Goal: Communication & Community: Answer question/provide support

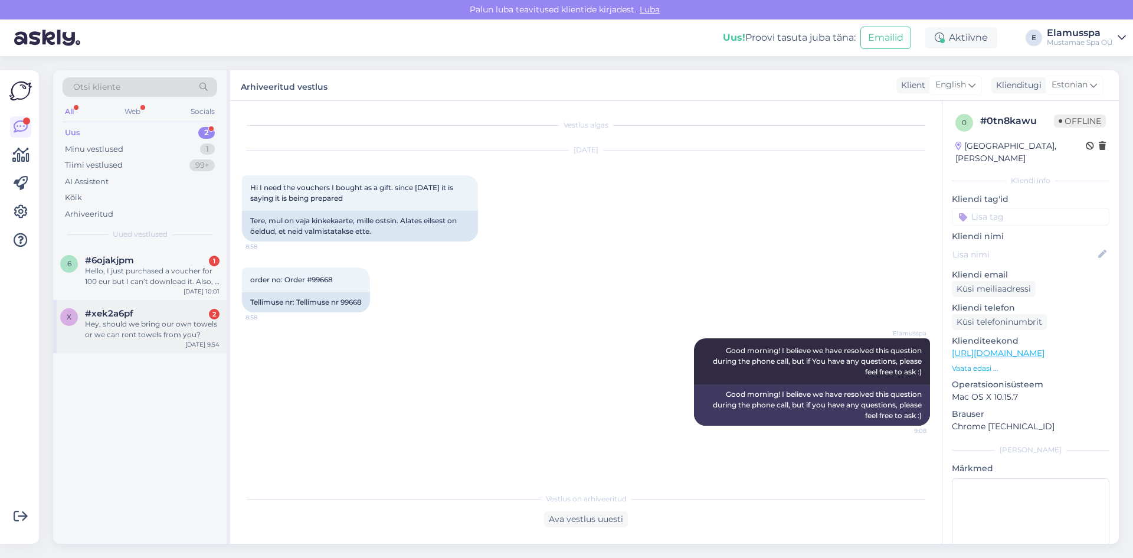
click at [188, 320] on div "Hey, should we bring our own towels or we can rent towels from you?" at bounding box center [152, 329] width 135 height 21
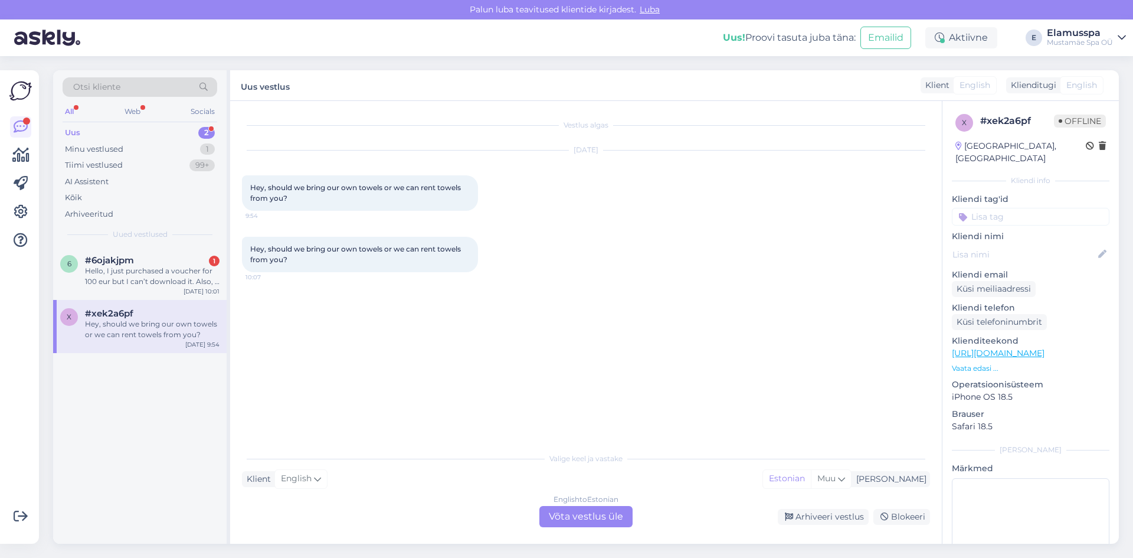
click at [585, 509] on div "English to Estonian Võta vestlus üle" at bounding box center [585, 516] width 93 height 21
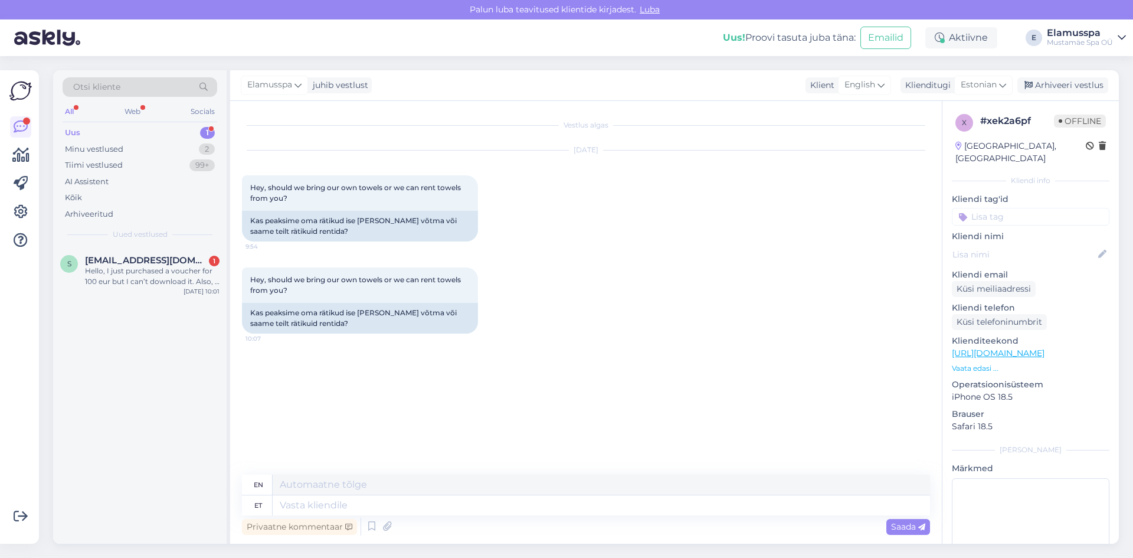
click at [467, 516] on div "Privaatne kommentaar Saada" at bounding box center [586, 526] width 688 height 22
click at [489, 513] on textarea at bounding box center [601, 505] width 657 height 20
type textarea "Good"
type textarea "Good morning!"
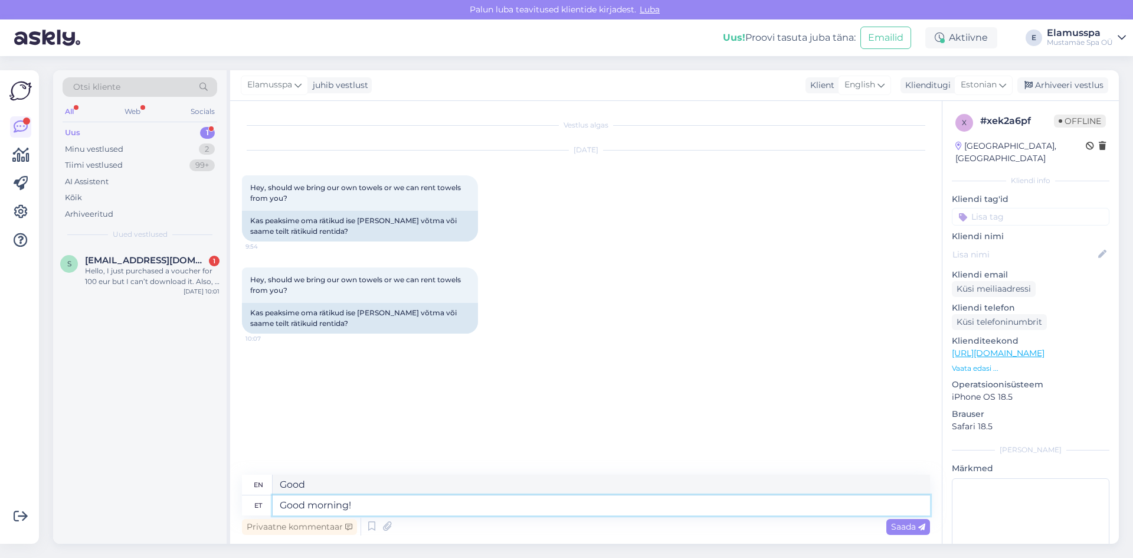
type textarea "Good morning!"
type textarea "Good morning! You"
type textarea "Good morning! You can"
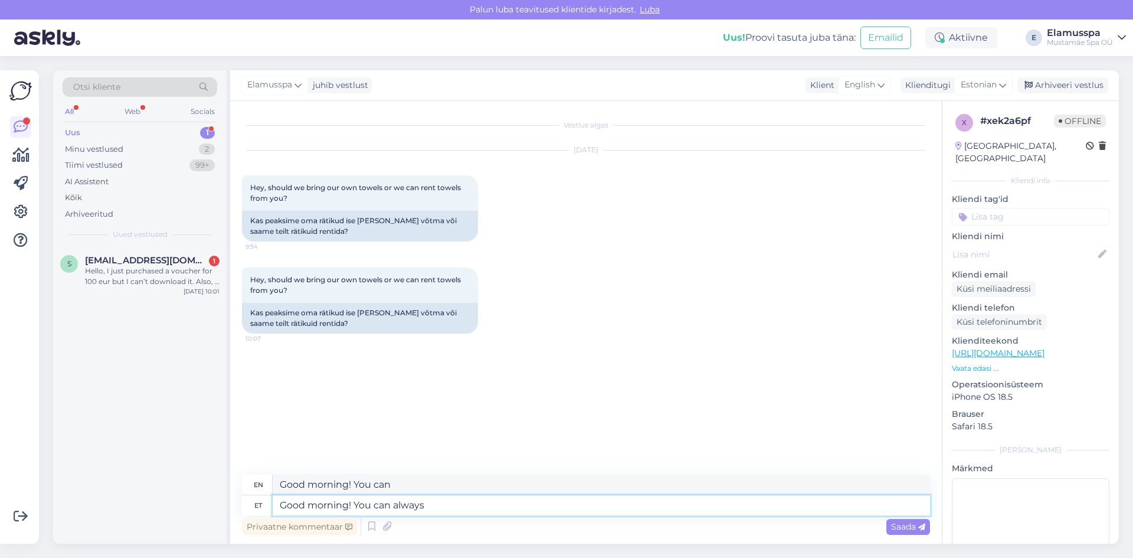
type textarea "Good morning! You can always"
type textarea "Good morning! You can always rent"
type textarea "Good morning! You can always rent a"
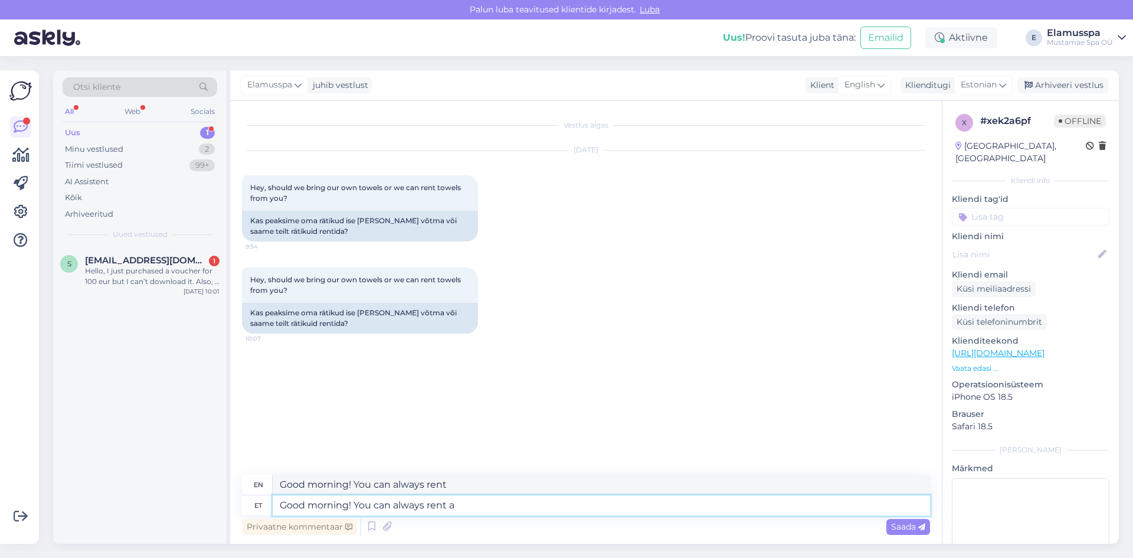
type textarea "Good morning! You can always rent a"
type textarea "Good morning! You can always rent a towel"
type textarea "Good morning! You can always rent a towel from"
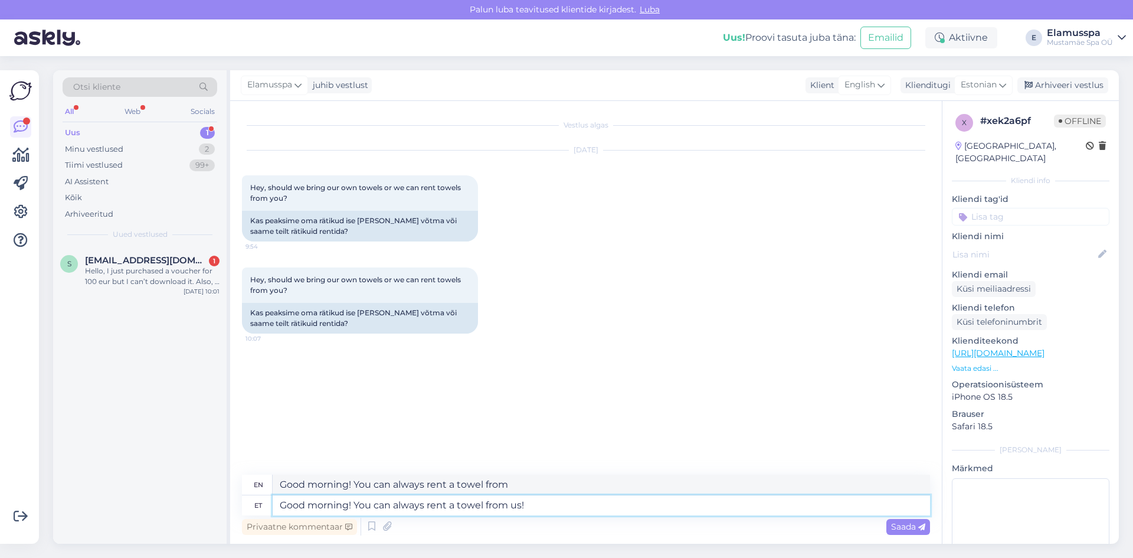
type textarea "Good morning! You can always rent a towel from us!"
type textarea "Good morning! You can always rent a towel from us-"
type textarea "Good morning! You can always rent a towel from us."
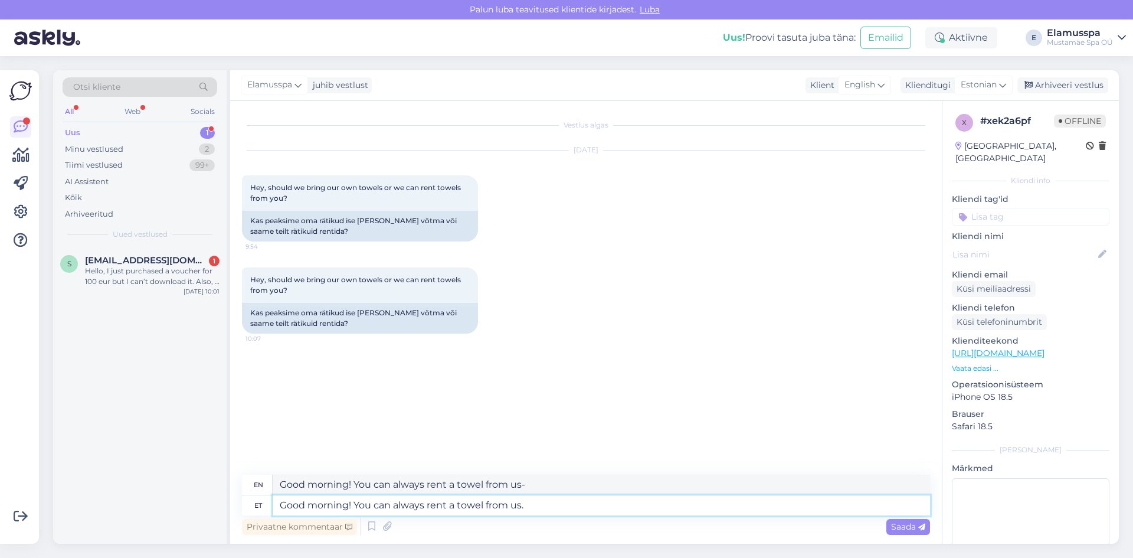
type textarea "Good morning! You can always rent a towel from us."
type textarea "Good morning! You can always rent a towel from us. If"
type textarea "Good morning! You can always rent a towel from us. If You"
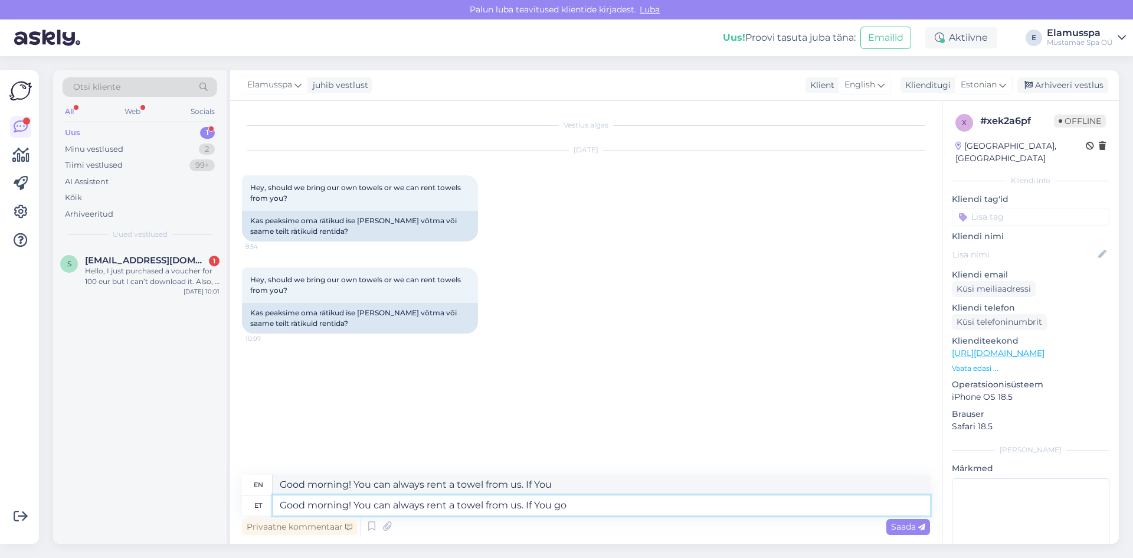
type textarea "Good morning! You can always rent a towel from us. If You go t"
type textarea "Good morning! You can always rent a towel from us. If you go"
type textarea "Good morning! You can always rent a towel from us. If You go to"
type textarea "Good morning! You can always rent a towel from us. If you go to"
type textarea "Good morning! You can always rent a towel from us. If You go to the"
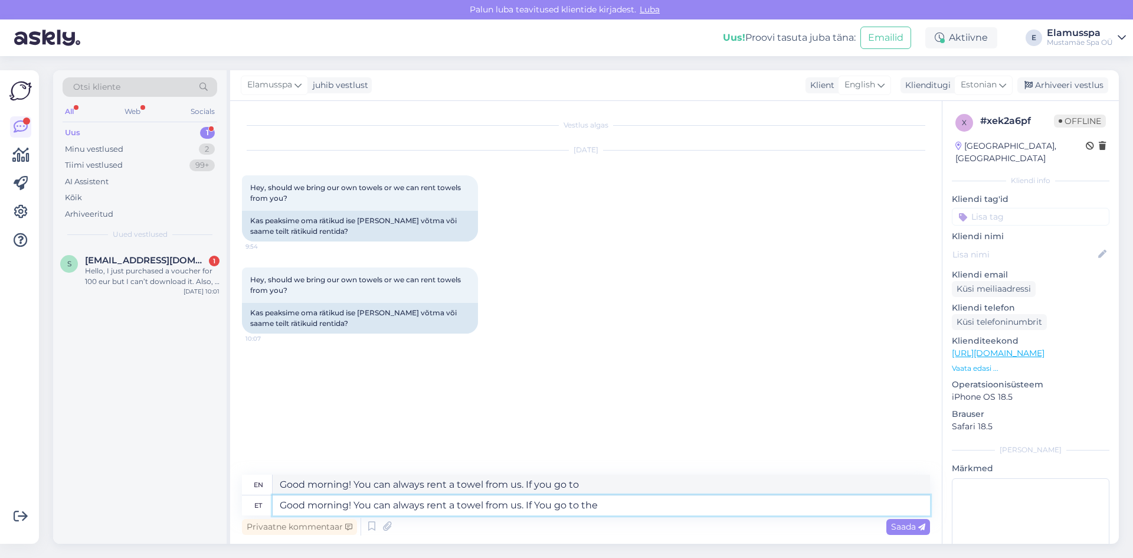
type textarea "Good morning! You can always rent a towel from us. If you go to the"
type textarea "Good morning! You can always rent a towel from us. If You go to the Spa21+"
type textarea "Good morning! You can always rent a towel from us. If you go to the Spa21+"
type textarea "Good morning! You can always rent a towel from us. If You go to the Spa21+ side,"
type textarea "Good morning! You can always rent a towel from us. If You go to the Spa21+ site,"
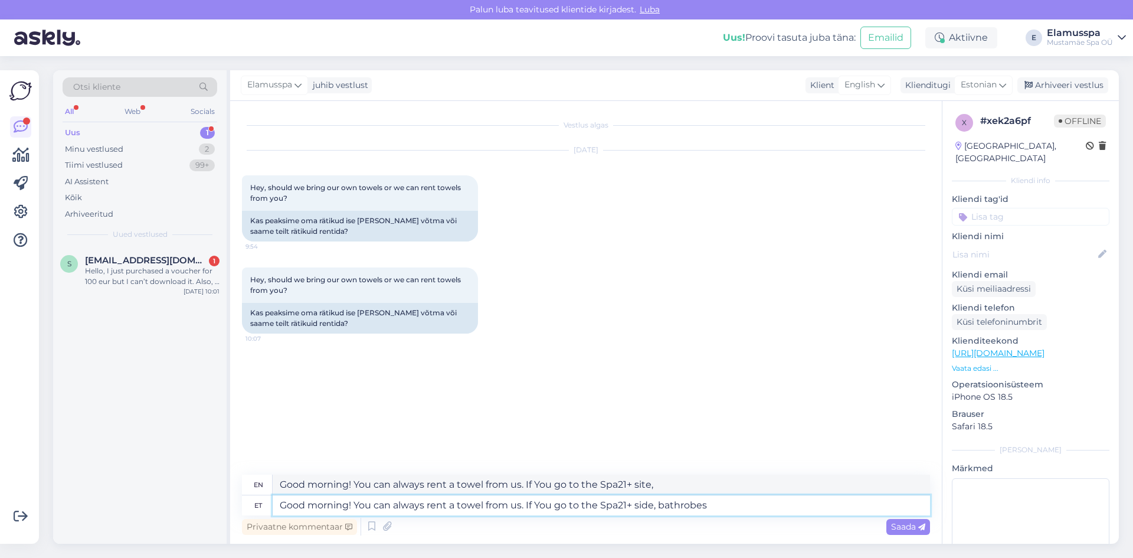
type textarea "Good morning! You can always rent a towel from us. If You go to the Spa21+ side…"
type textarea "Good morning! You can always rent a towel from us. If you go to the Spa21+ side…"
type textarea "Good morning! You can always rent a towel from us. If You go to the Spa21+ side…"
type textarea "Good morning! You can always rent a towel from us. If you go to the Spa21+ dres…"
type textarea "Good morning! You can always rent a towel from us. If You go to the Spa21+ side…"
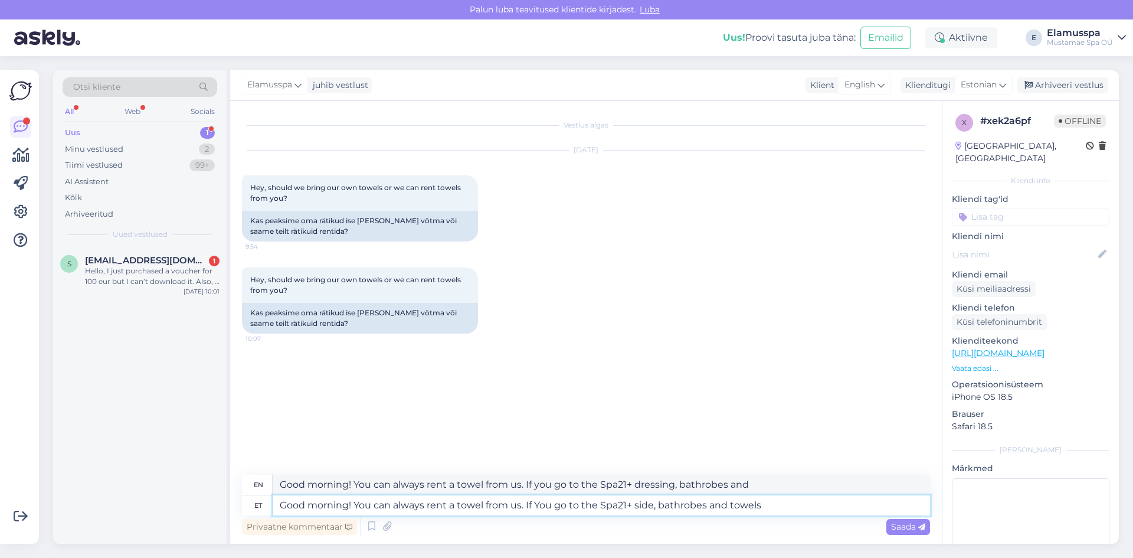
type textarea "Good morning! You can always rent a towel from us. If you go to the Spa21+ clot…"
type textarea "Good morning! You can always rent a towel from us. If You go to the Spa21+ side…"
type textarea "Good morning! You can always rent a towel from us. If you go to the Spa21+ side…"
type textarea "Good morning! You can always rent a towel from us. If You go to the Spa21+ side…"
type textarea "Good morning! You can always rent a towel from us. If you go to the Spa21+ side…"
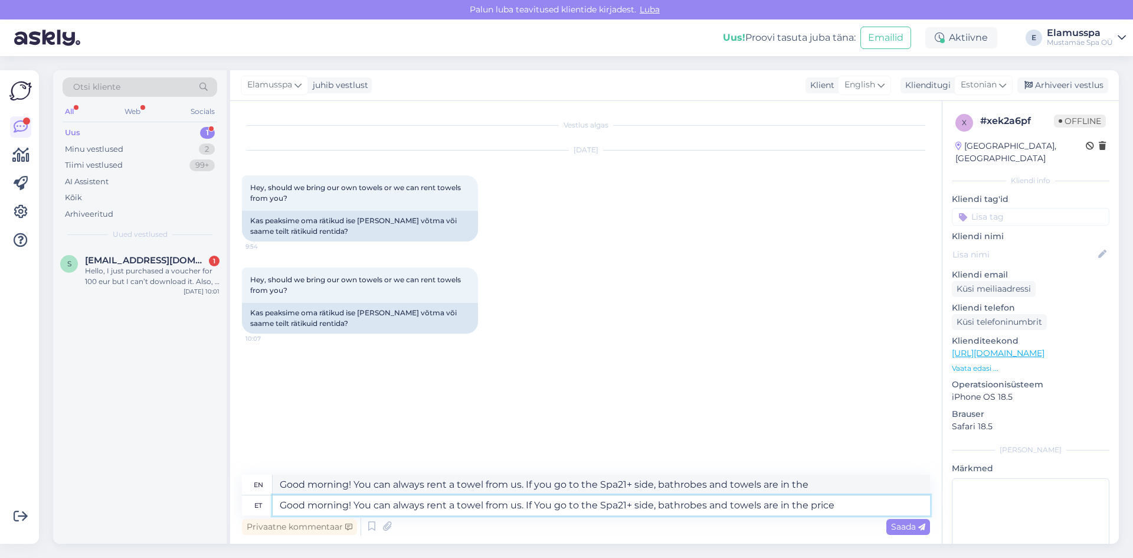
type textarea "Good morning! You can always rent a towel from us. If You go to the Spa21+ side…"
type textarea "Good morning! You can always rent a towel from us. If you go to the Spa21+ side…"
type textarea "Good morning! You can always rent a towel from us. If You go to the Spa21+ side…"
type textarea "Good morning! You can always rent a towel from us. If you go to the Spa21+ side…"
type textarea "Good morning! You can always rent a towel from us. If You go to the Spa21+ side…"
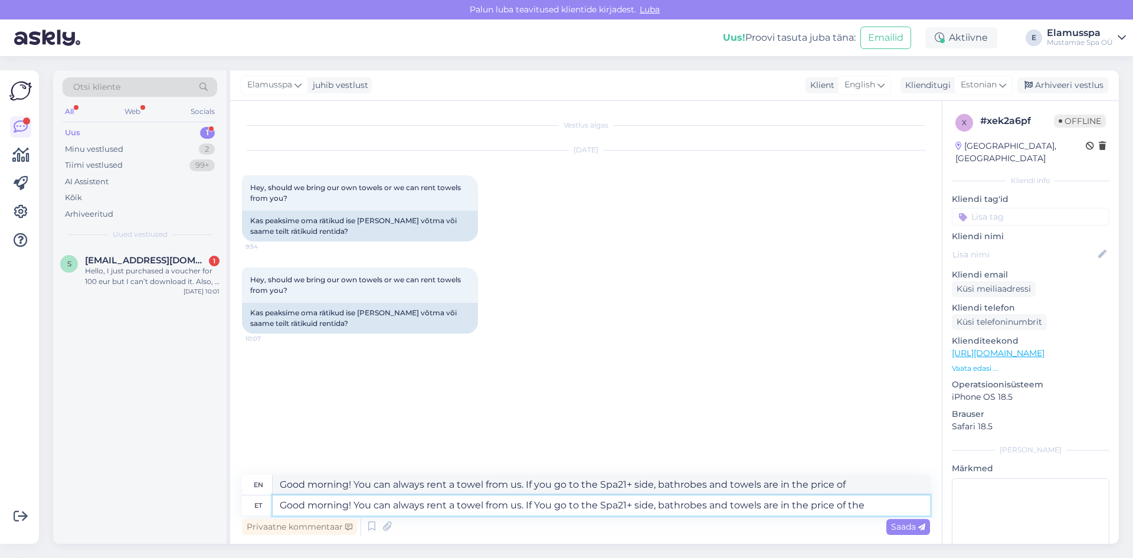
type textarea "Good morning! You can always rent a towel from us. If you go to the Spa21+ side…"
type textarea "Good morning! You can always rent a towel from us. If You go to the Spa21+ side…"
type textarea "Good morning! You can always rent a towel from us. If you go to the Spa21+ side…"
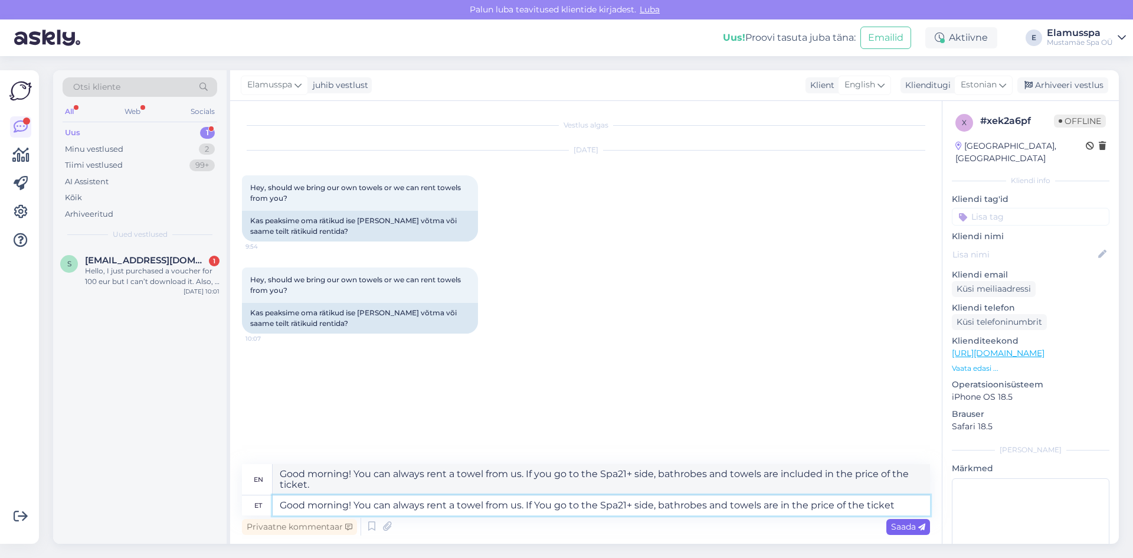
type textarea "Good morning! You can always rent a towel from us. If You go to the Spa21+ side…"
type textarea "Good morning! You can always rent a towel from us. If you go to the Spa21+ side…"
type textarea "Good morning! You can always rent a towel from us. If You go to the Spa21+ side…"
click at [897, 529] on span "Saada" at bounding box center [908, 526] width 34 height 11
type textarea "Good morning! You can always rent a towel from us. If You go to the Spa21+ side…"
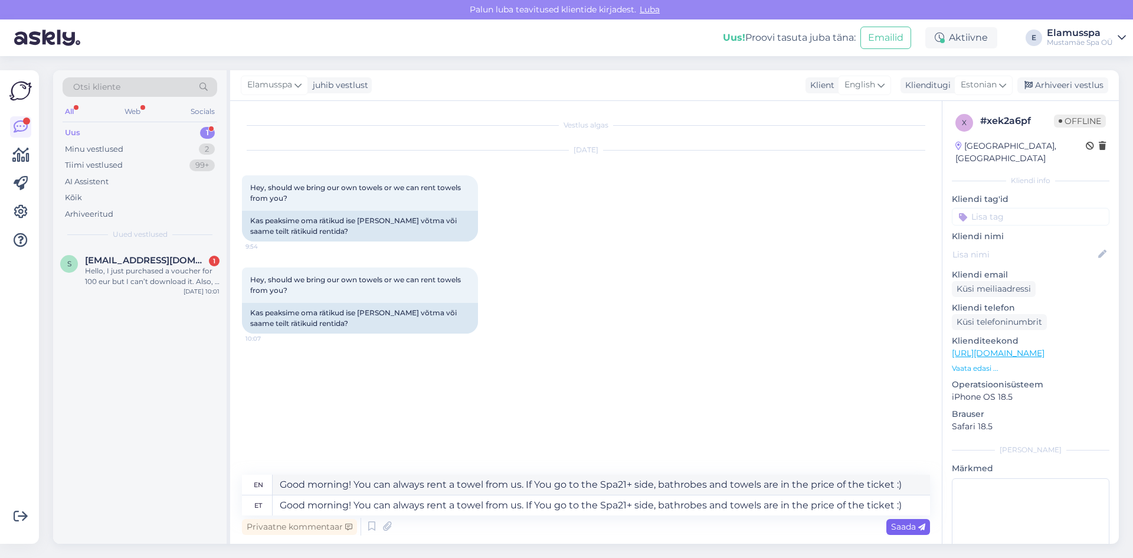
click at [897, 529] on span "Saada" at bounding box center [908, 526] width 34 height 11
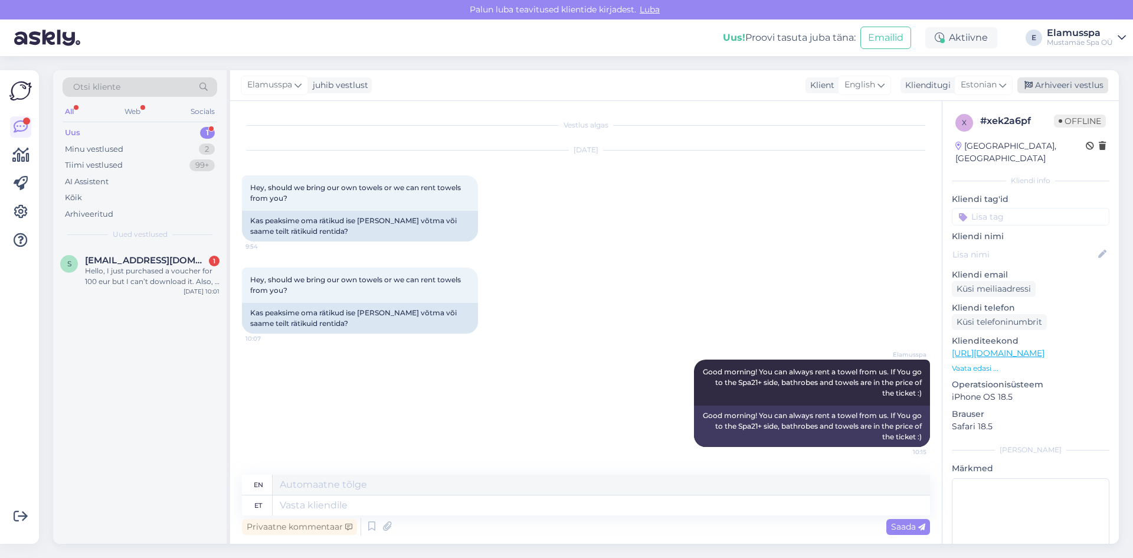
click at [1047, 78] on div "Arhiveeri vestlus" at bounding box center [1062, 85] width 91 height 16
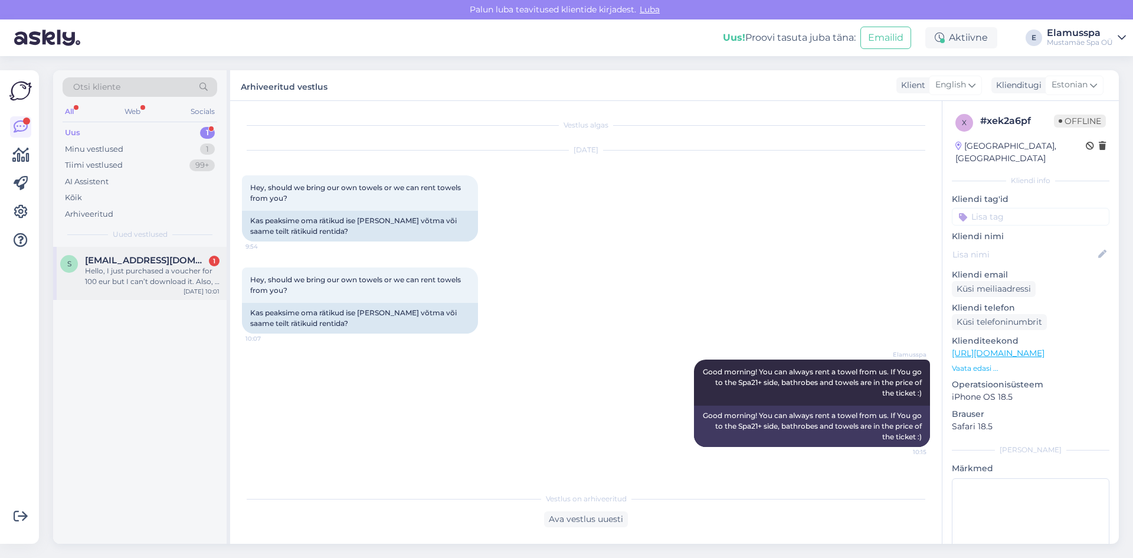
click at [126, 254] on div "s [EMAIL_ADDRESS][DOMAIN_NAME] 1 Hello, I just purchased a voucher for 100 eur …" at bounding box center [139, 273] width 173 height 53
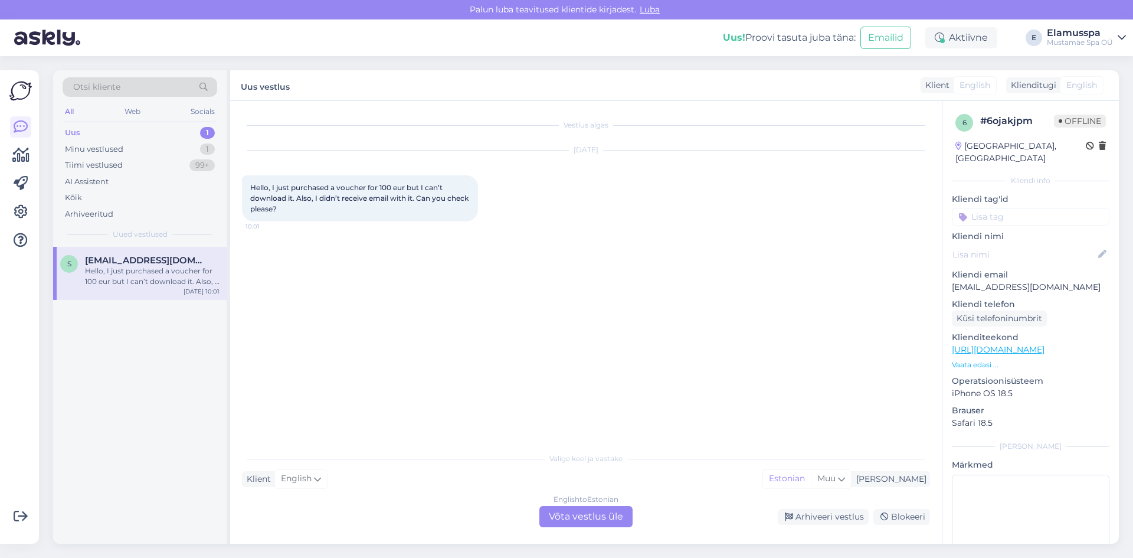
click at [591, 520] on div "English to Estonian Võta vestlus üle" at bounding box center [585, 516] width 93 height 21
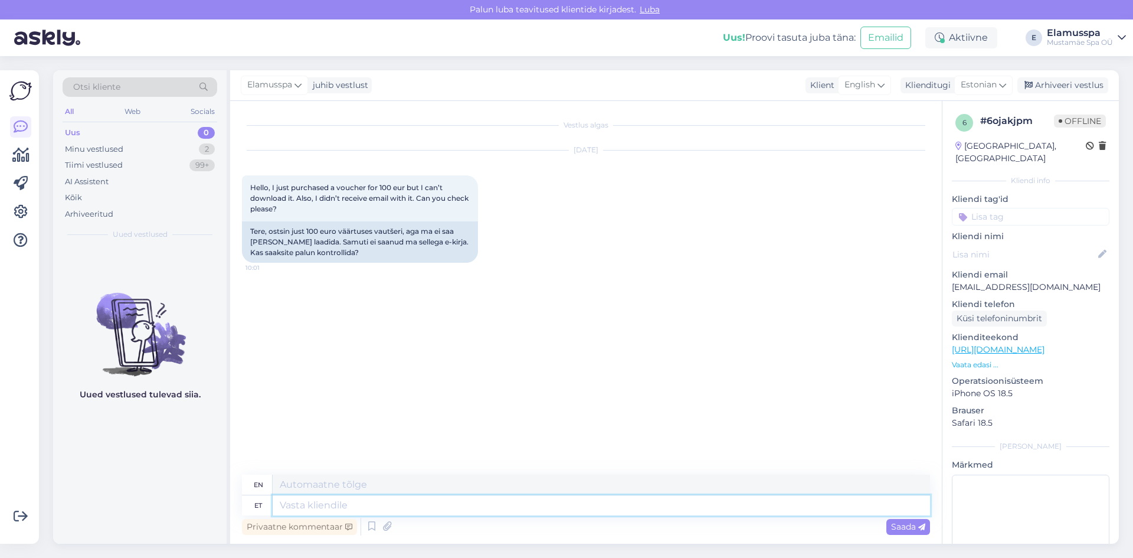
click at [337, 506] on textarea at bounding box center [601, 505] width 657 height 20
type textarea "Sure"
type textarea "Die"
type textarea "Sure!"
type textarea "Die!"
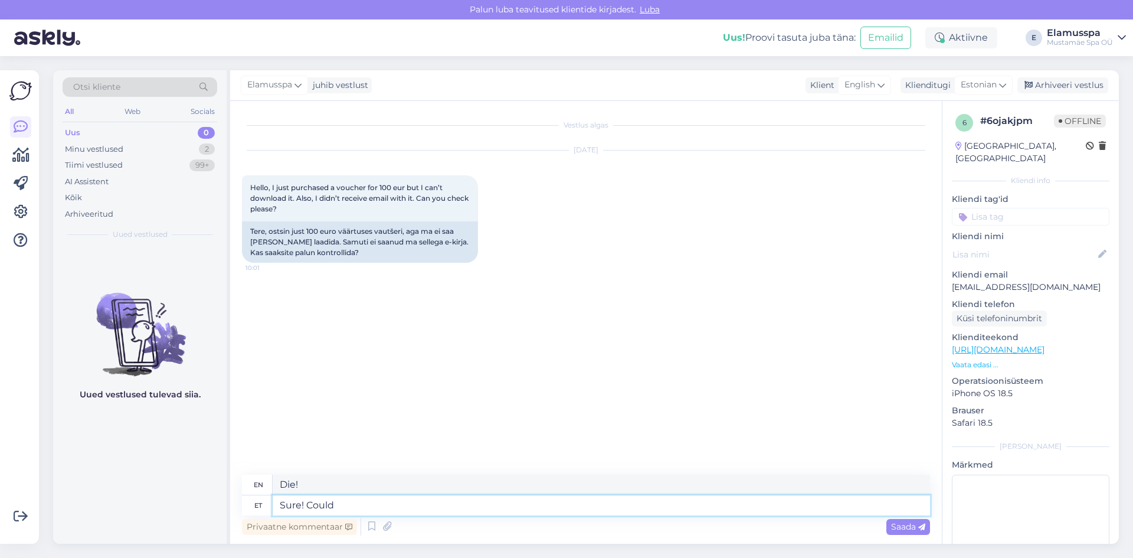
type textarea "Sure! Could"
type textarea "Sure! Could You"
type textarea "Sure! Could You please"
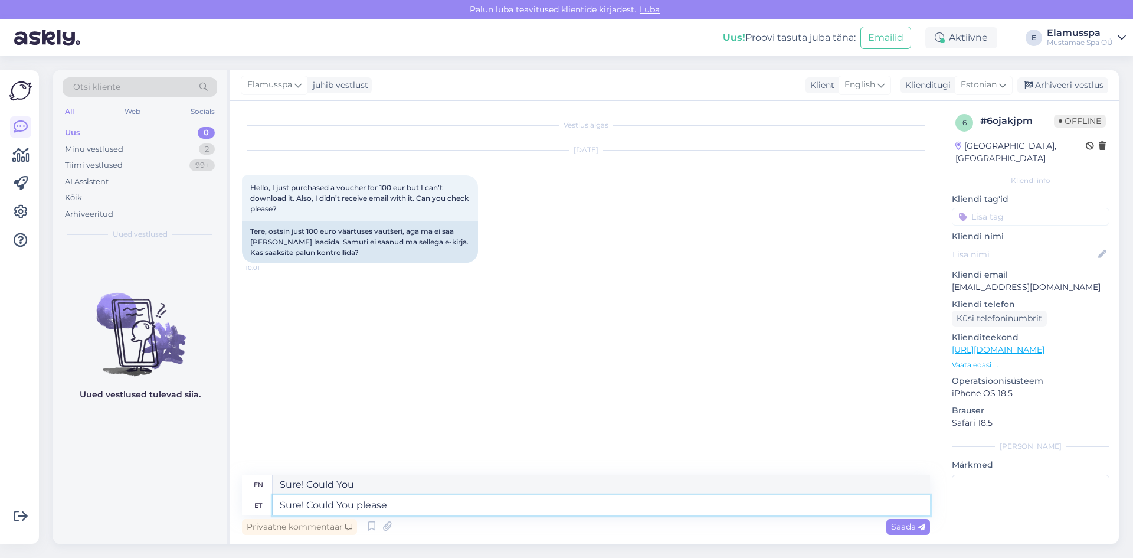
type textarea "Sure! Could You please"
type textarea "Sure! Could You please check"
type textarea "Sure! Could you please check?"
type textarea "Sure! Could You please check the"
type textarea "Die! Could you please check the"
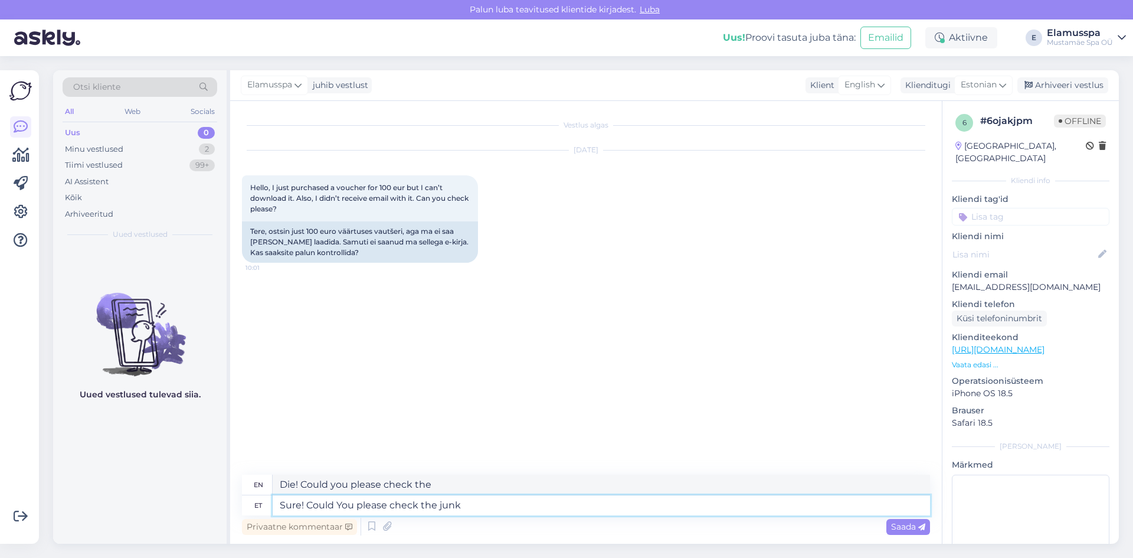
type textarea "Sure! Could You please check the junk"
type textarea "Die! Could you please check the junk"
type textarea "Sure! Could You please check the junk email"
type textarea "Die! Could you please check the junk email"
type textarea "Sure! Could You please check the junk email just"
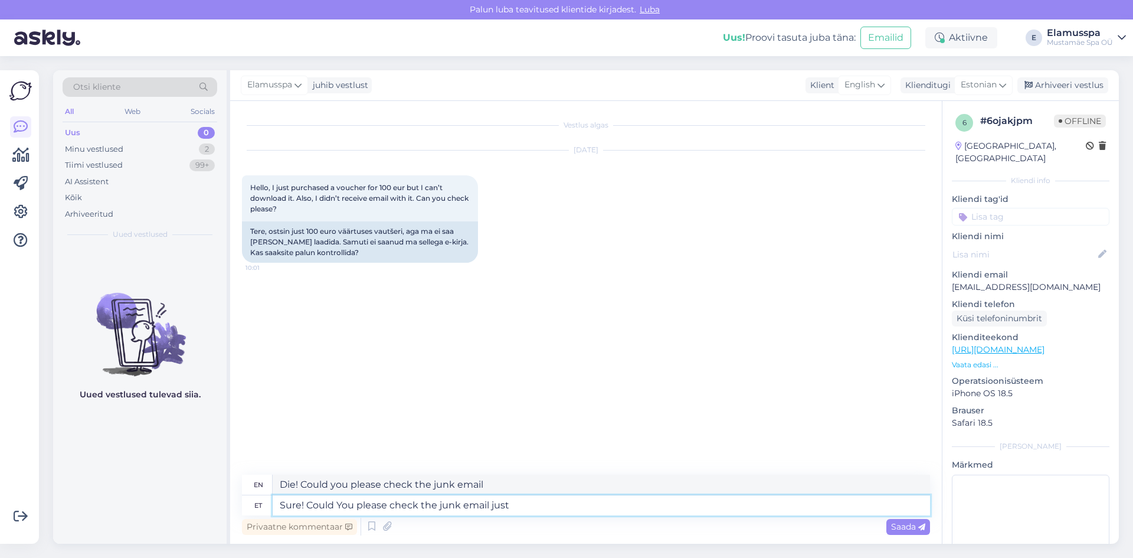
type textarea "Die! Could you please check the junk email just"
type textarea "Sure! Could You please check the junk email just in c"
type textarea "Die! Could you please check the junk email just in"
type textarea "Sure! Could You please check the junk email just in case i"
type textarea "Die! Could you please check the junk email just in case"
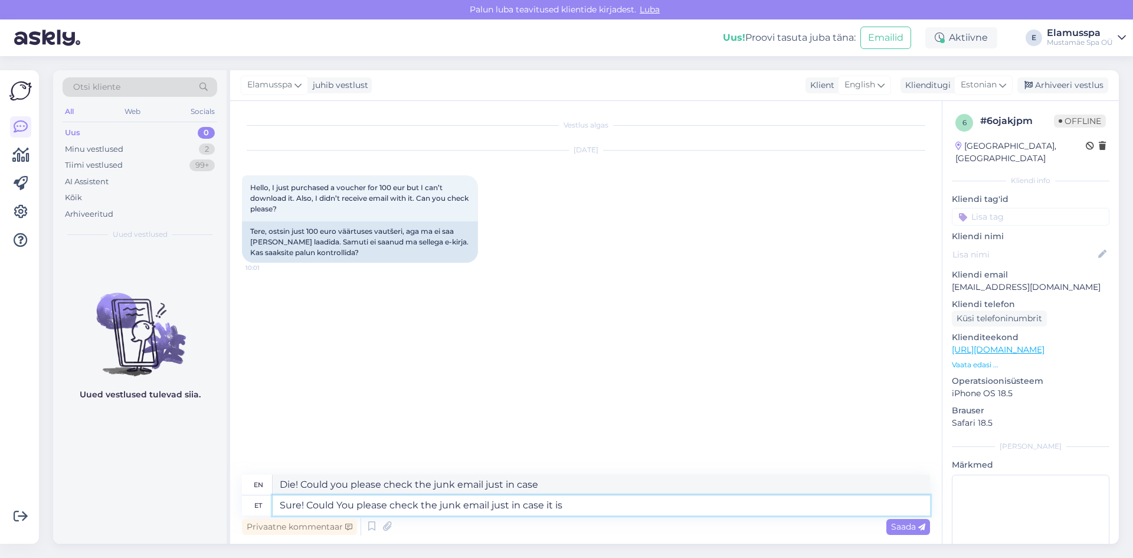
type textarea "Sure! Could You please check the junk email just in case it is"
type textarea "Die! Could you please check the junk email just in case it is"
type textarea "Sure! Could You please check the junk email just in case it is there?"
type textarea "Die! Could you please check the junk email just in case it is there?"
type textarea "Sure! Could You please check the junk email just in case it is there? Can"
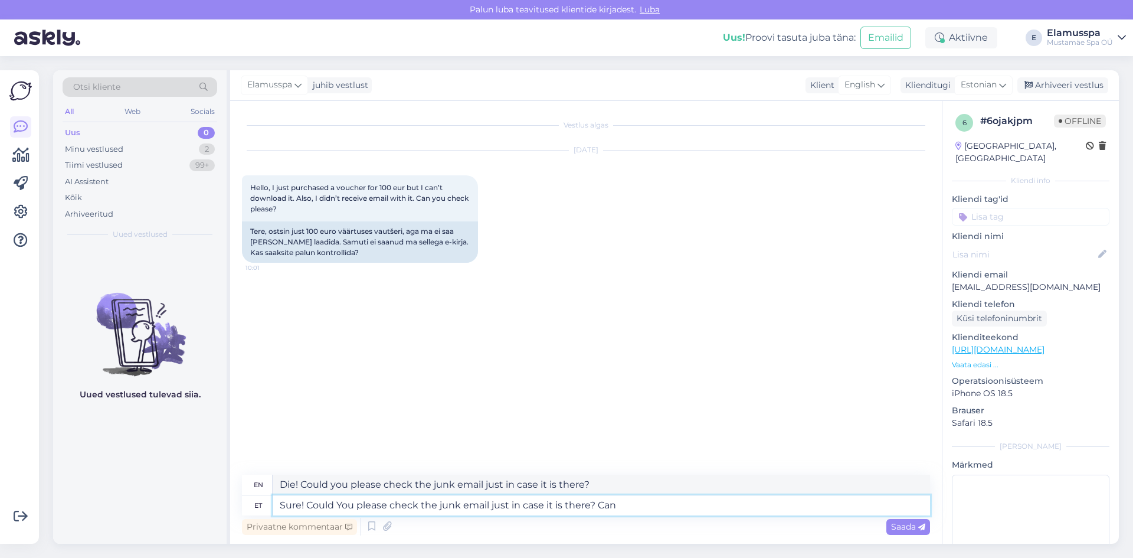
type textarea "Die! Could you please check the junk email just in case it is there? Can"
type textarea "Sure! Could You please check the junk email just in case it is there?"
type textarea "Die! Could you please check the junk email just in case it is there?"
type textarea "Sure! Could You please check the junk email just in case it is there? Whether"
type textarea "Die! Could you please check the junk email just in case it is there? Whether"
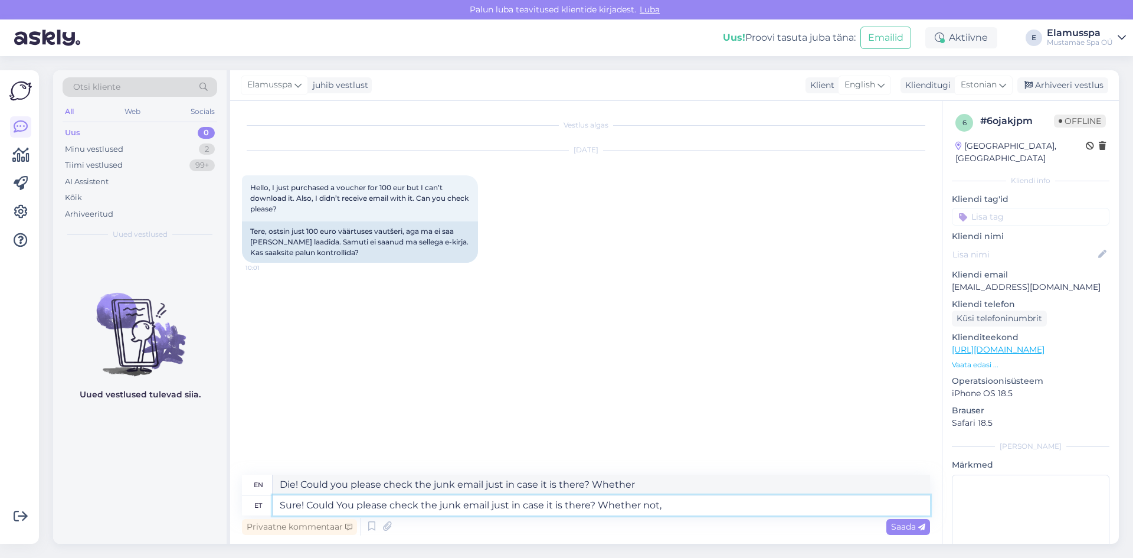
type textarea "Sure! Could You please check the junk email just in case it is there? Whether n…"
type textarea "Die! Could you please check the junk email just in case it is there? whether"
type textarea "Sure! Could You please check the junk email just in case it is there? Whether n…"
type textarea "Die! Could you please check the junk email just in case it is there? Whether no…"
type textarea "Sure! Could You please check the junk email just in case it is there? Whether n…"
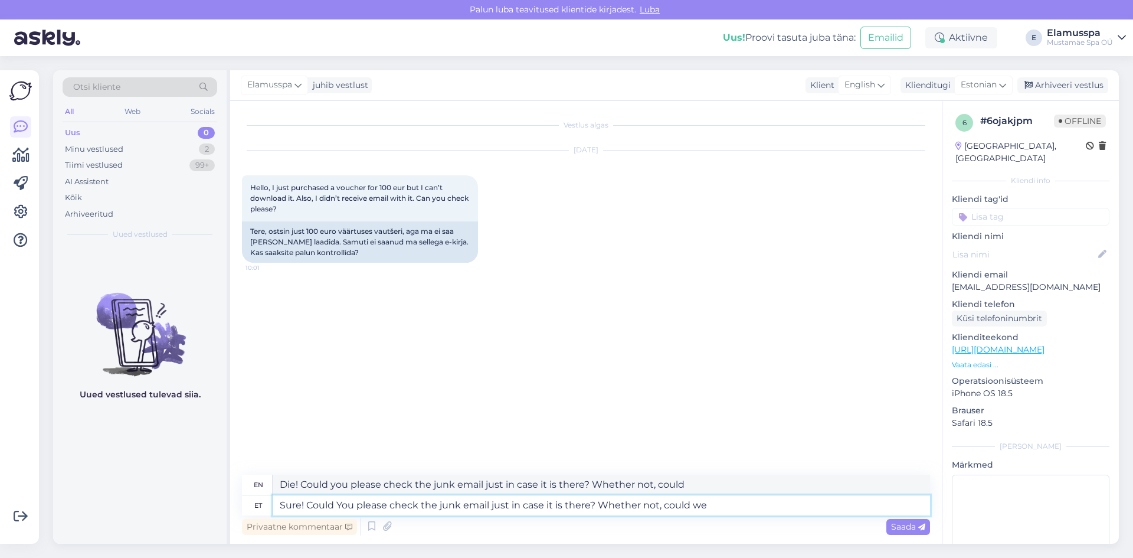
type textarea "Die! Could you please check the junk email just in case it is there? Whether no…"
type textarea "Sure! Could You please check the junk email just in case it is there? Whether n…"
type textarea "Die! Could you please check the junk email just in case it is there? Whether no…"
type textarea "Sure! Could You please check the junk email just in case it is there? Whether n…"
type textarea "Die! Could you please check the junk email just in case it is there? Whether no…"
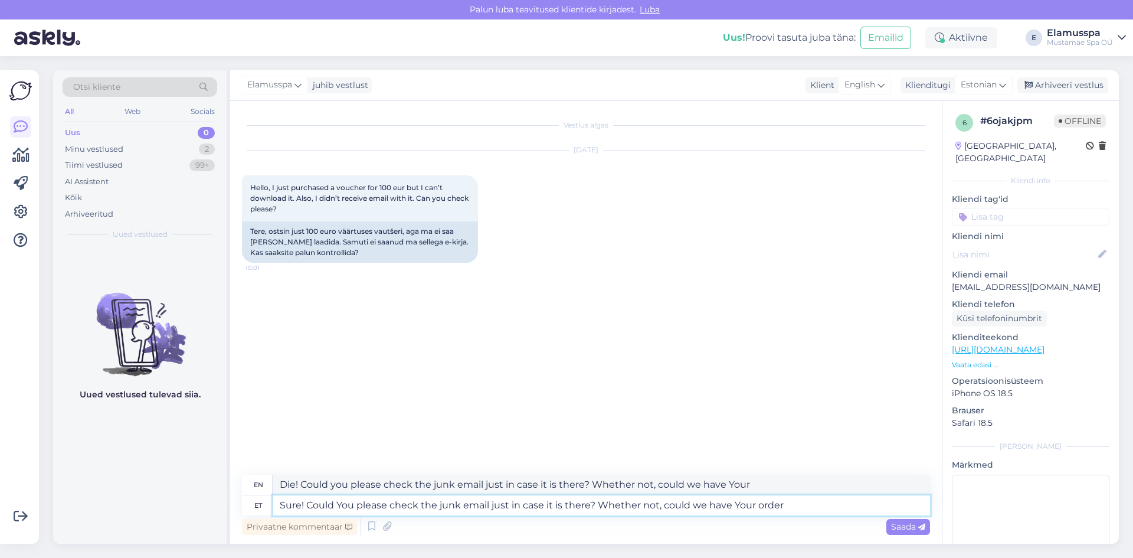
type textarea "Sure! Could You please check the junk email just in case it is there? Whether n…"
type textarea "Die! Could you please check the junk email just in case it is there? Whether no…"
type textarea "Sure! Could You please check the junk email just in case it is there? Whether n…"
type textarea "Die! Could you please check the junk email just in case it is there? Whether no…"
type textarea "Sure! Could You please check the junk email just in case it is there? Whether n…"
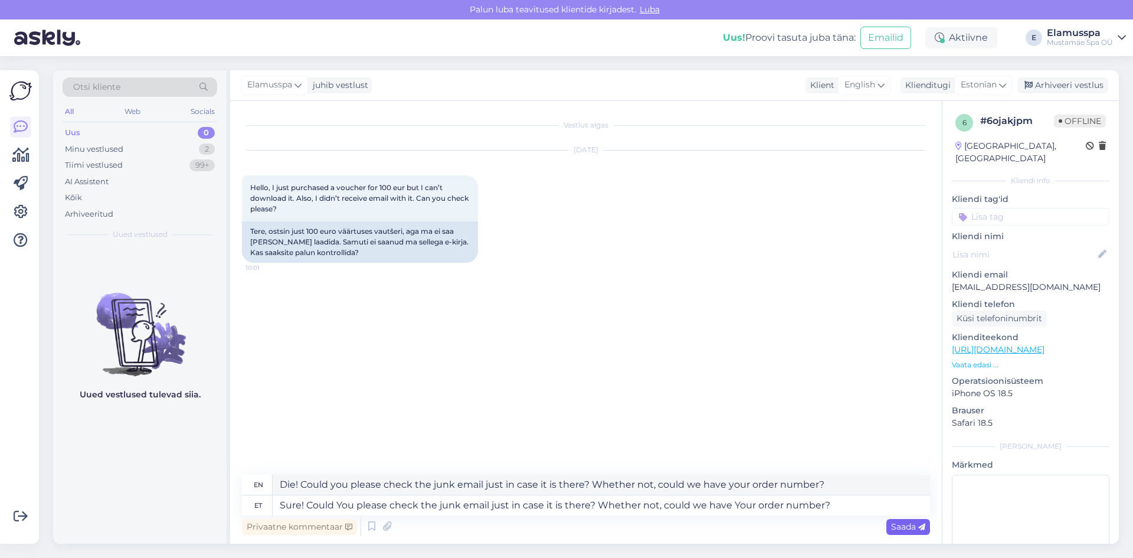
click at [889, 523] on div "Saada" at bounding box center [908, 527] width 44 height 16
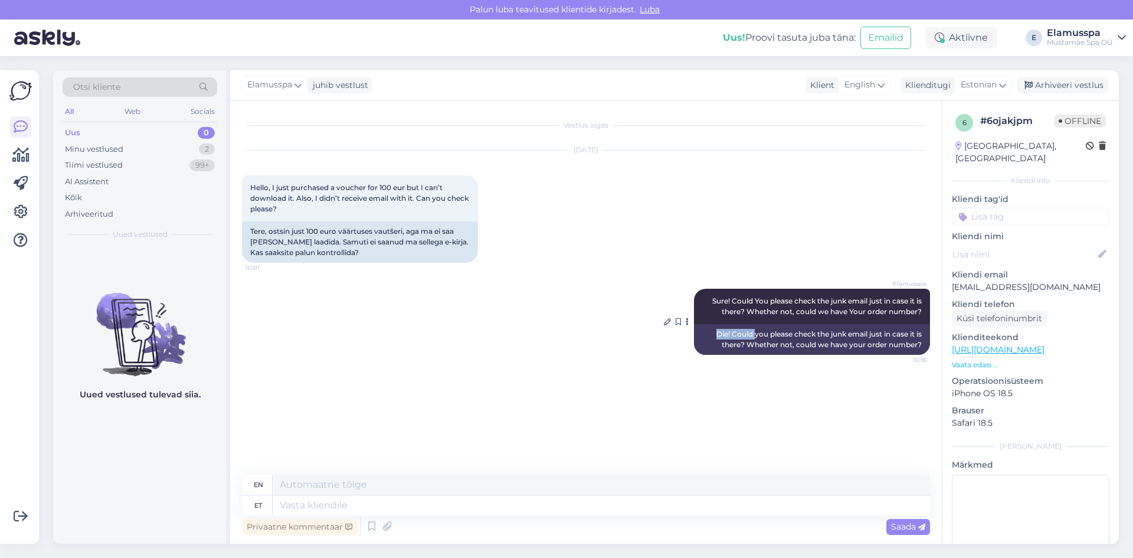
drag, startPoint x: 707, startPoint y: 332, endPoint x: 750, endPoint y: 332, distance: 43.1
click at [750, 332] on div "Die! Could you please check the junk email just in case it is there? Whether no…" at bounding box center [812, 339] width 236 height 31
click at [721, 333] on div "Die! Could you please check the junk email just in case it is there? Whether no…" at bounding box center [812, 339] width 236 height 31
click at [386, 507] on textarea at bounding box center [601, 505] width 657 height 20
type textarea "Pardon"
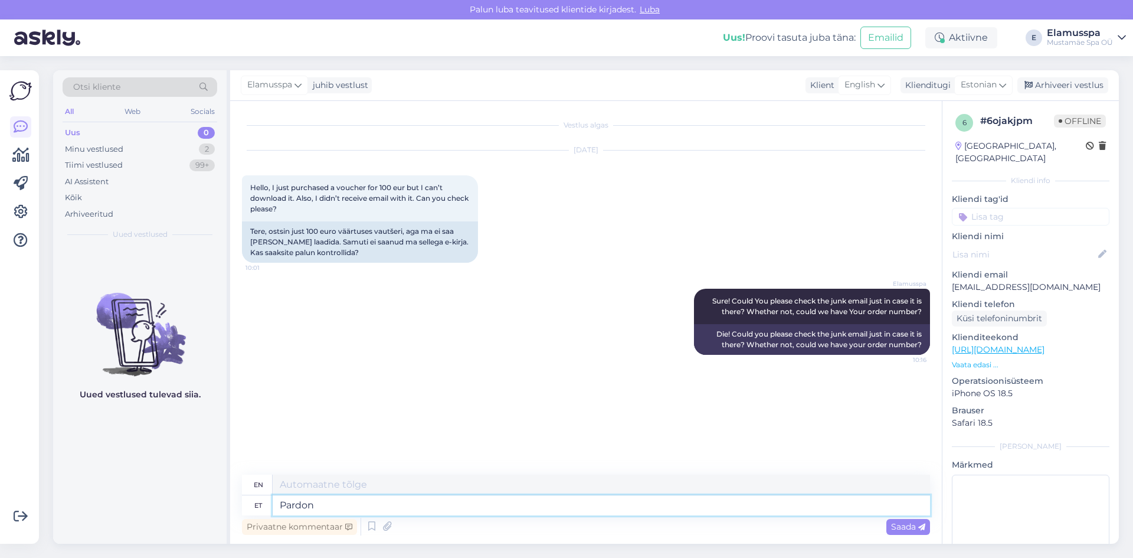
type textarea "Sorry"
type textarea "Pardon our"
type textarea "Excuse me."
type textarea "Pardon our auto-"
type textarea "Excuse me, my car."
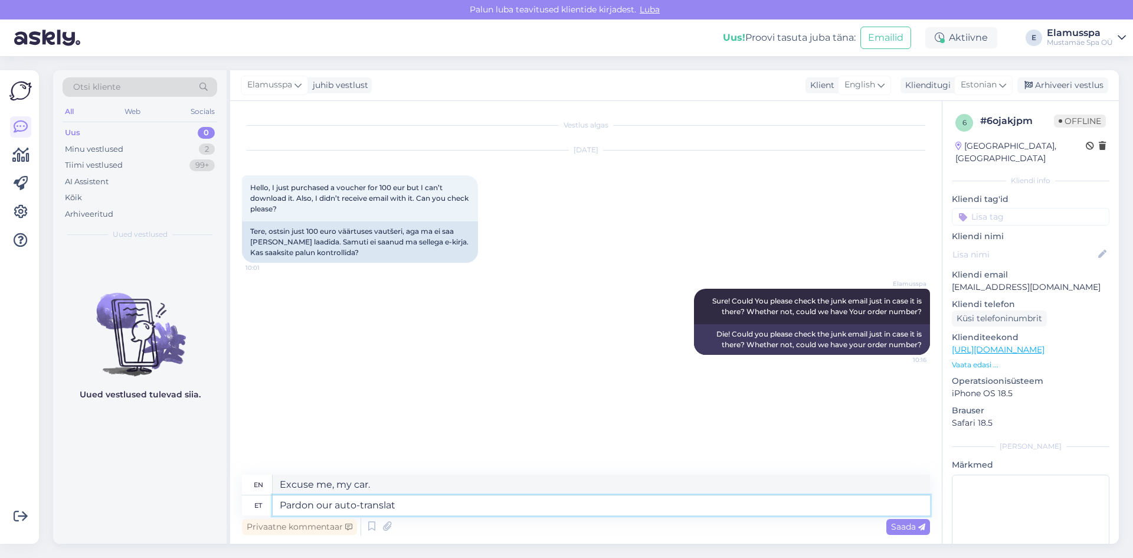
type textarea "Pardon our auto-translate"
type textarea "Sorry, our auto-translate"
type textarea "Pardon our auto-translate."
type textarea "Pardon our auto-translate"
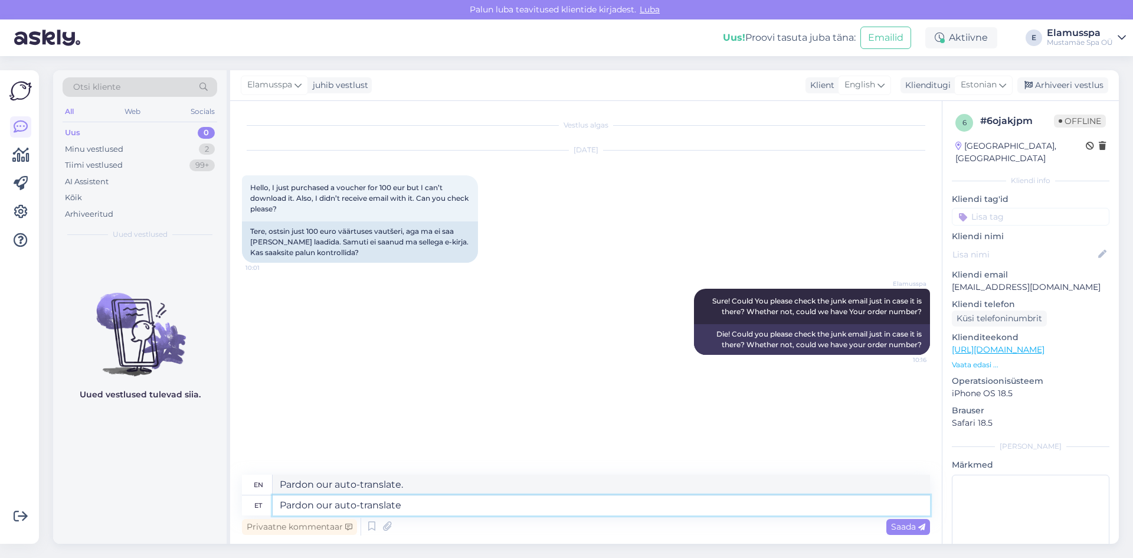
type textarea "Sorry, our auto-translate"
type textarea "Pardon our auto-translation."
type textarea "Pardon our auto-translation. The"
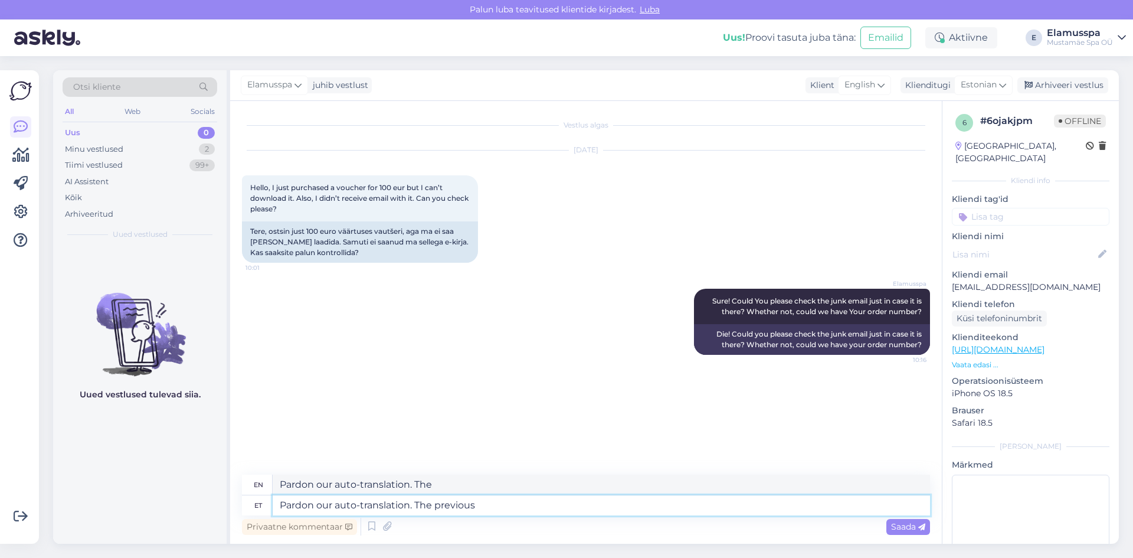
type textarea "Pardon our auto-translation. The previous"
type textarea "Pardon our auto-translation. The previous message"
type textarea "Pardon our auto-translation. The previous message should"
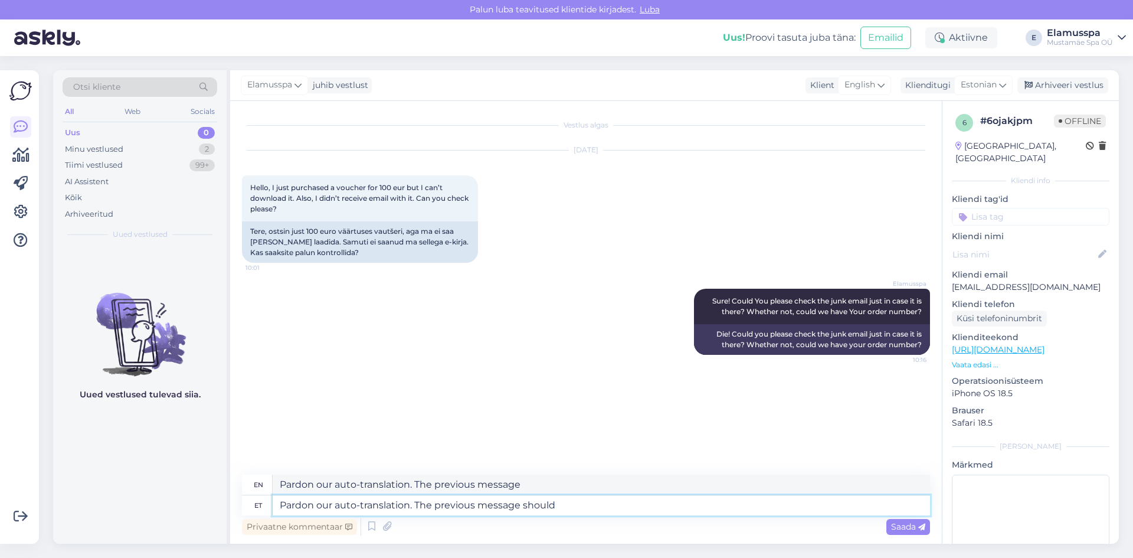
type textarea "Pardon our auto-translation. The previous message should"
type textarea "Pardon our auto-translation. The previous message should hav e"
type textarea "Pardon our auto-translation. The previous message should have"
type textarea "Pardon our auto-translation. The previous message should hav ebegun"
type textarea "Pardon our auto-translation. The previous message should have disappeared"
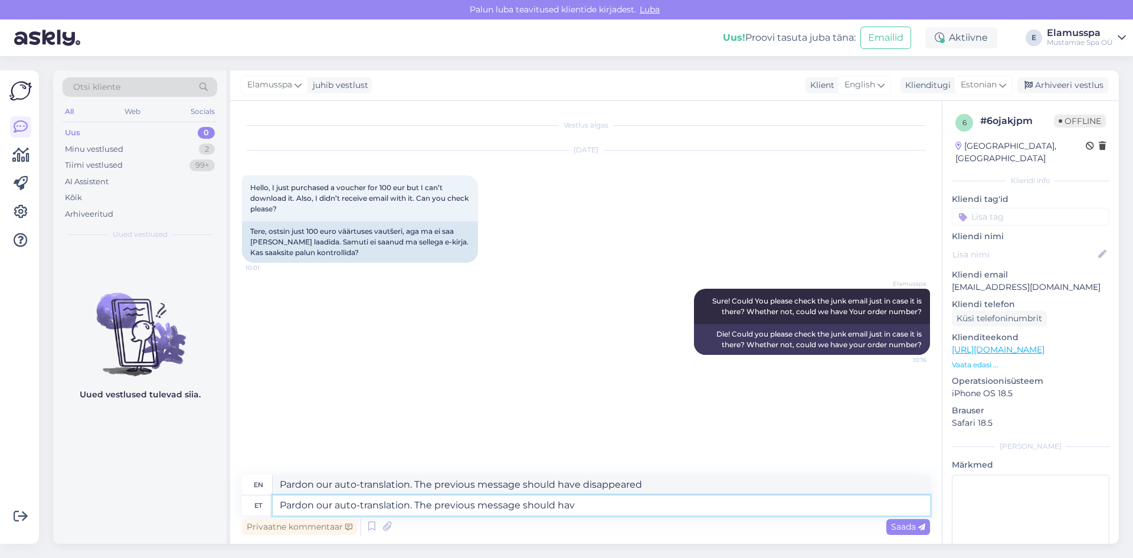
type textarea "Pardon our auto-translation. The previous message should ha"
type textarea "Pardon our auto-translation. The previous message should have"
type textarea "Pardon our auto-translation. The previous message should have begun"
type textarea "Pardon our auto-translation. The previous message should have begun with"
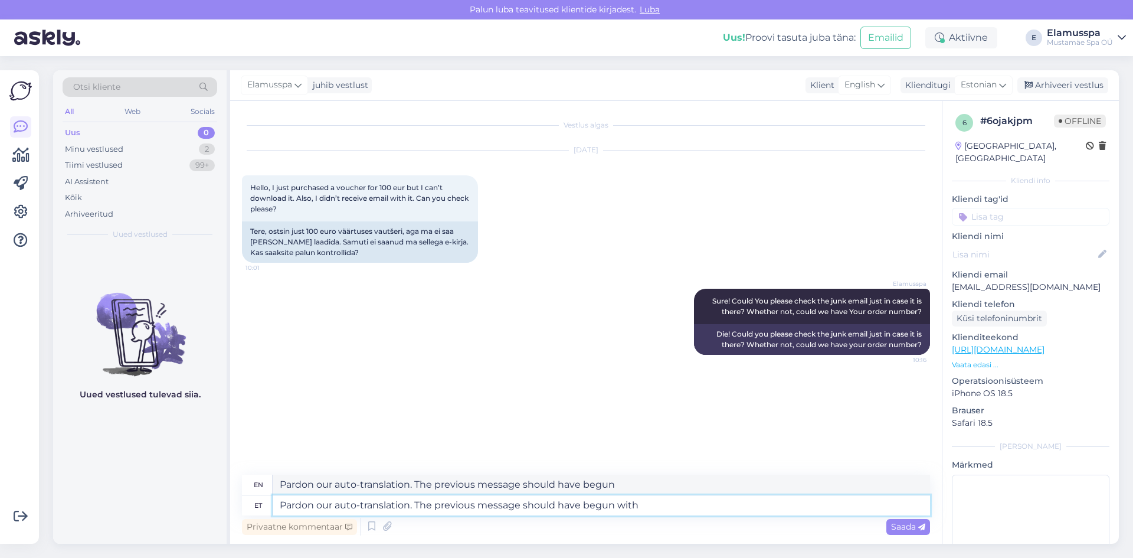
type textarea "Pardon our auto-translation. The previous message should have begun with"
type textarea "Pardon our auto-translation. The previous message should have begun with "Sure!""
type textarea "Pardon our auto-translation. The previous message should have begun with "Die!""
drag, startPoint x: 710, startPoint y: 505, endPoint x: 0, endPoint y: 478, distance: 711.0
click at [0, 478] on div "Võimalused Veendu, et Askly loob sulle väärtust. Sulge Ühenda FB ja IG sõnumid …" at bounding box center [566, 307] width 1133 height 502
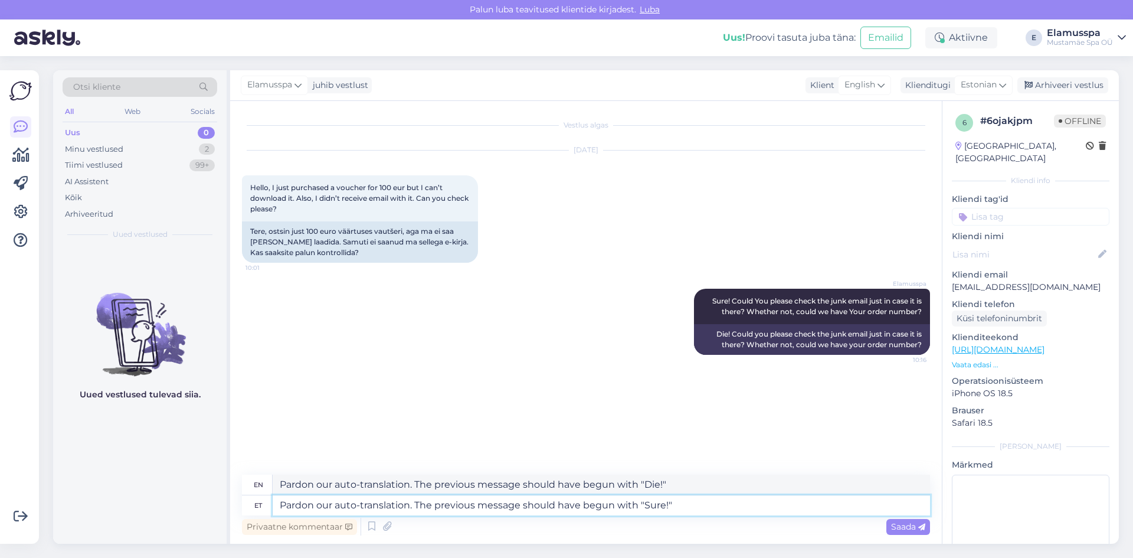
type textarea "Pardon our auto-translation. The previous message should have begun with "Sure!""
drag, startPoint x: 689, startPoint y: 485, endPoint x: 0, endPoint y: 476, distance: 689.3
click at [0, 476] on div "Võimalused Veendu, et Askly loob sulle väärtust. Sulge Ühenda FB ja IG sõnumid …" at bounding box center [566, 307] width 1133 height 502
paste textarea "Sur"
type textarea "Pardon our auto-translation. The previous message should have begun with "Sure!""
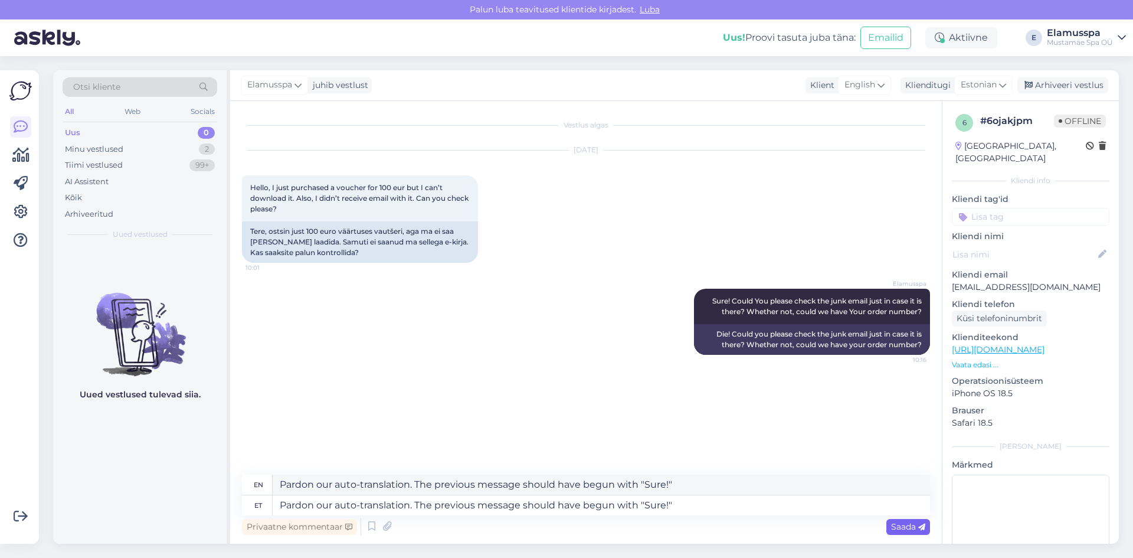
click at [928, 525] on div "Saada" at bounding box center [908, 527] width 44 height 16
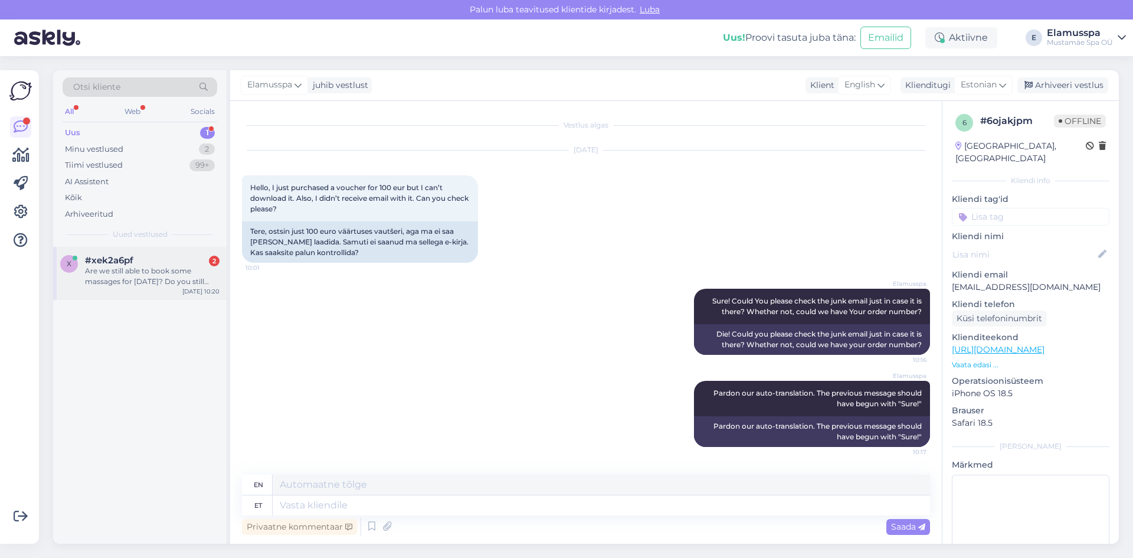
click at [119, 264] on span "#xek2a6pf" at bounding box center [109, 260] width 48 height 11
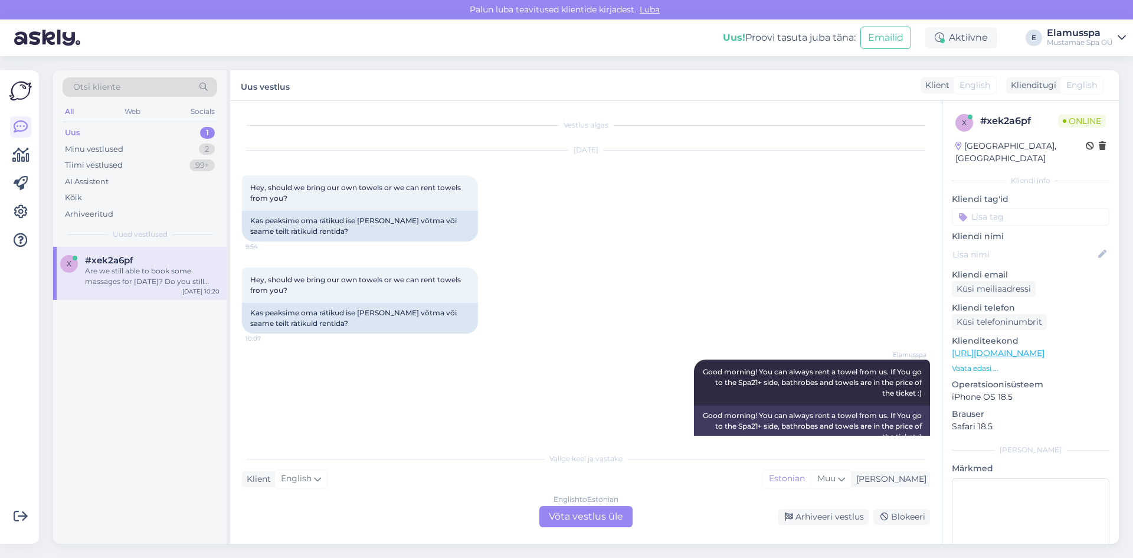
scroll to position [136, 0]
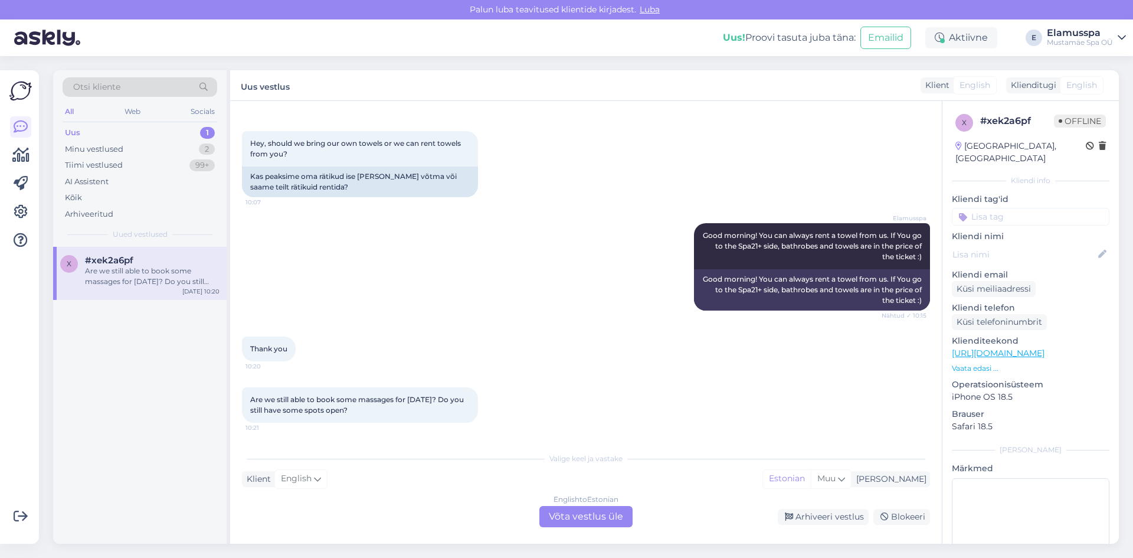
click at [565, 515] on div "English to Estonian Võta vestlus üle" at bounding box center [585, 516] width 93 height 21
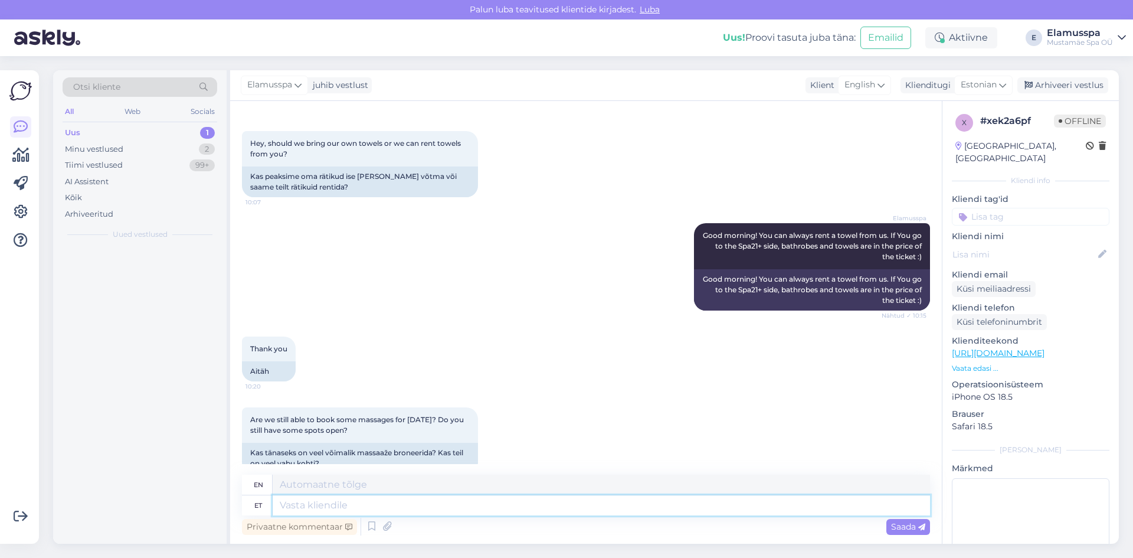
click at [466, 497] on textarea at bounding box center [601, 505] width 657 height 20
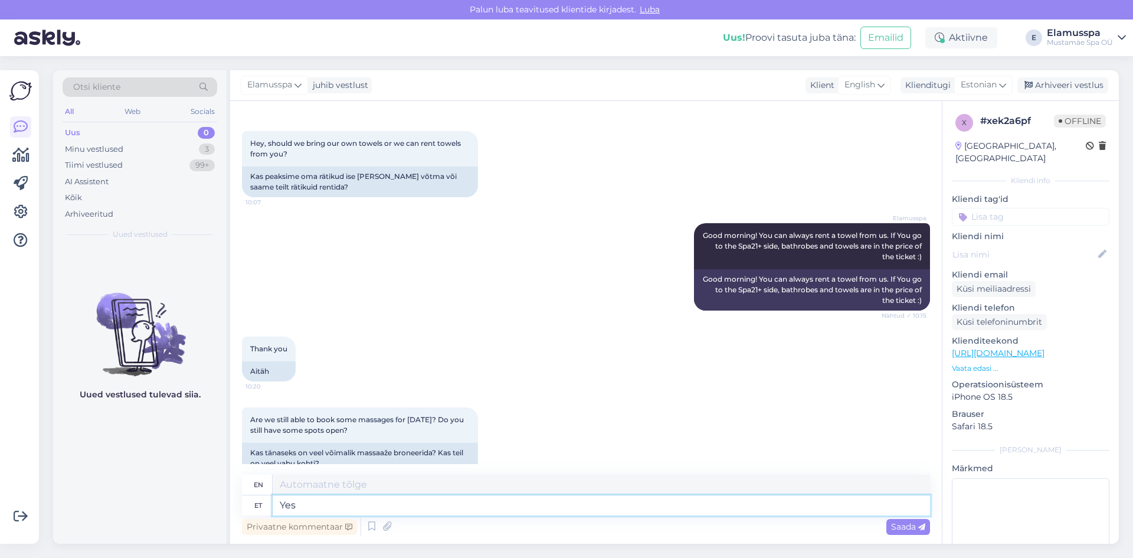
type textarea "Yes"
type textarea "Yes we"
type textarea "Yes we do!"
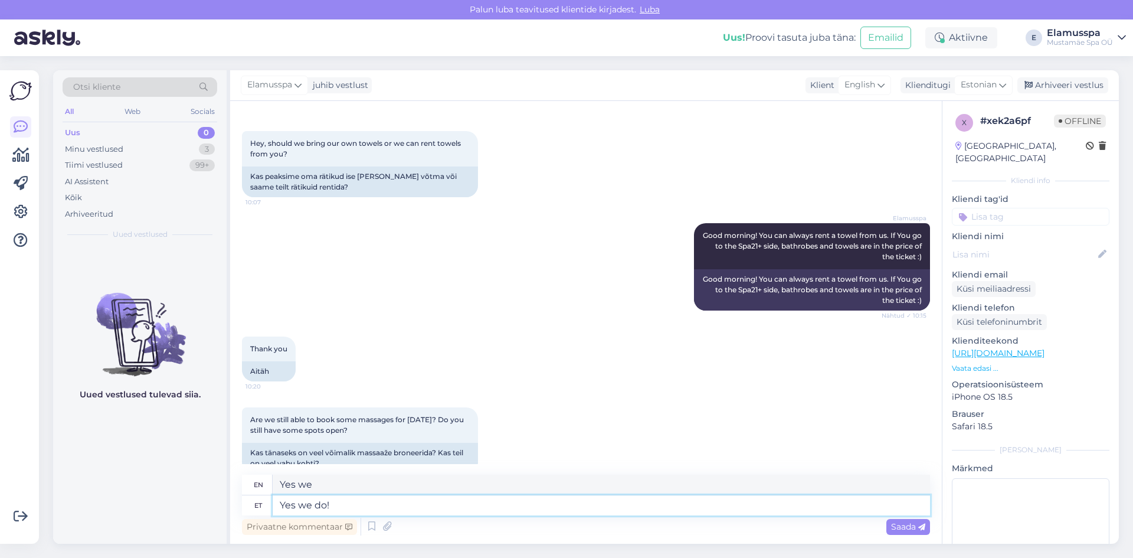
type textarea "Yes we do!"
type textarea "Yes we do! What"
type textarea "Yes we do! What massage"
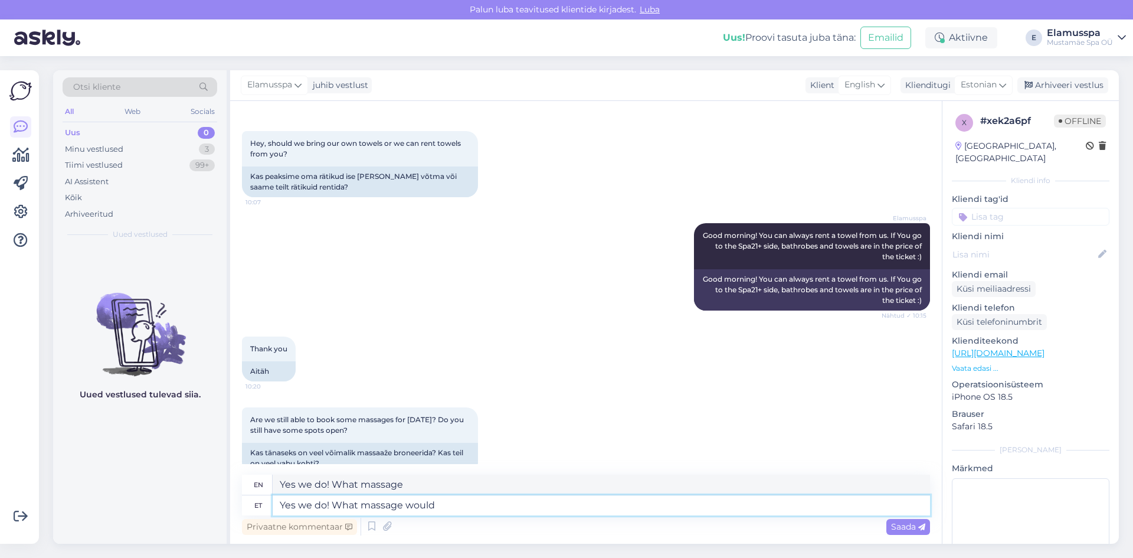
type textarea "Yes we do! What massage would"
type textarea "Yes we do! What massage would You"
type textarea "Yes we do! What massage would you"
type textarea "Yes we do! What massage would You like a"
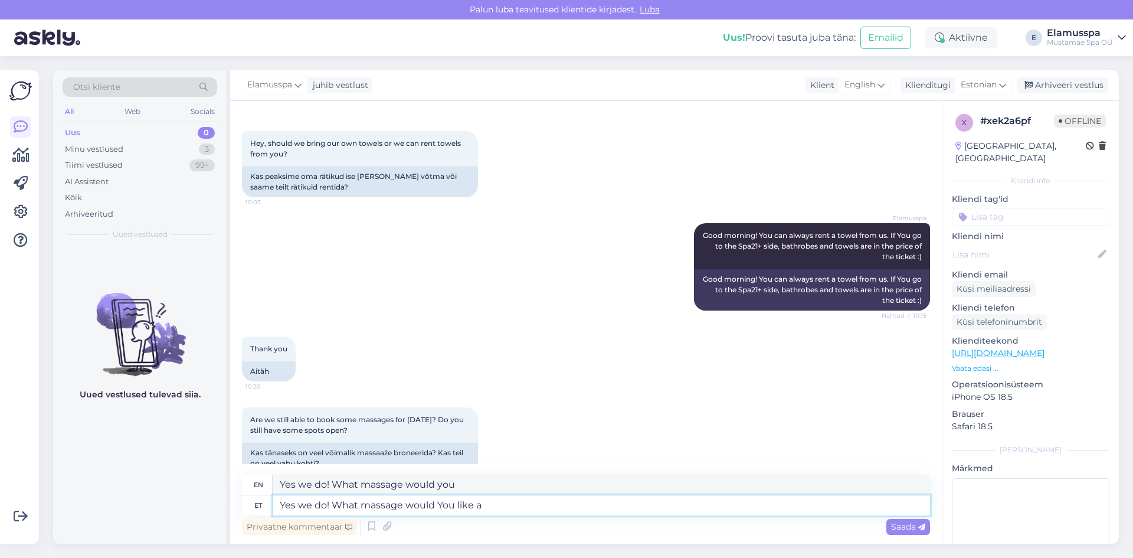
type textarea "Yes we do! What massage would you like"
type textarea "Yes we do! What massage would You like and"
type textarea "Yes we do! What massage would you like and"
type textarea "Yes we do! What massage would You like and what t"
type textarea "Yes we do! What massage would you like and what"
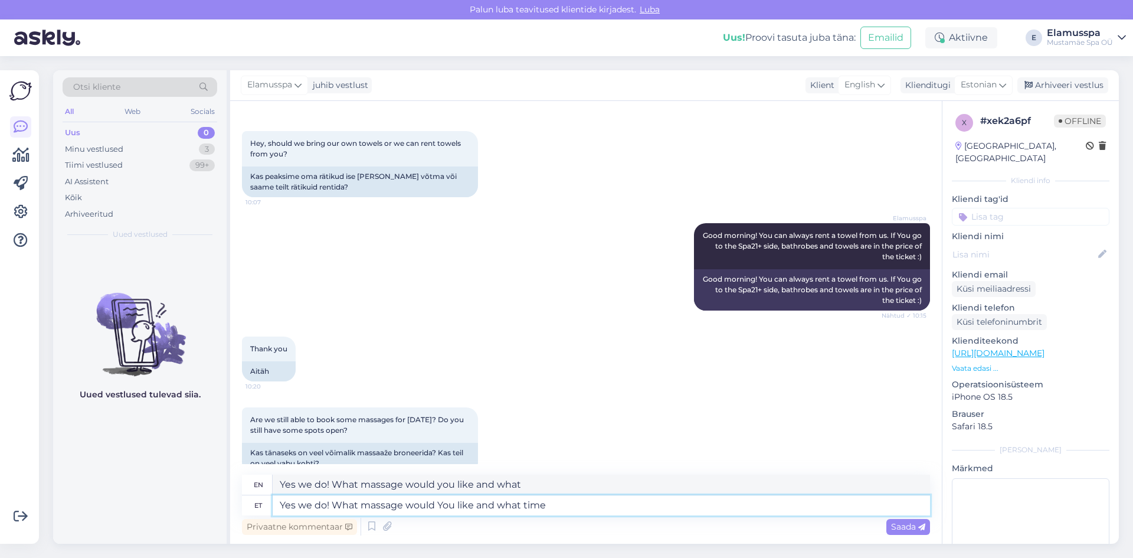
type textarea "Yes we do! What massage would You like and what time"
type textarea "Yes we do! What massage would you like and what time"
type textarea "Yes we do! What massage would You like and what time approxi"
type textarea "Yes we do! What massage would you like and what time approx"
type textarea "Yes we do! What massage would You like and what time approximately?"
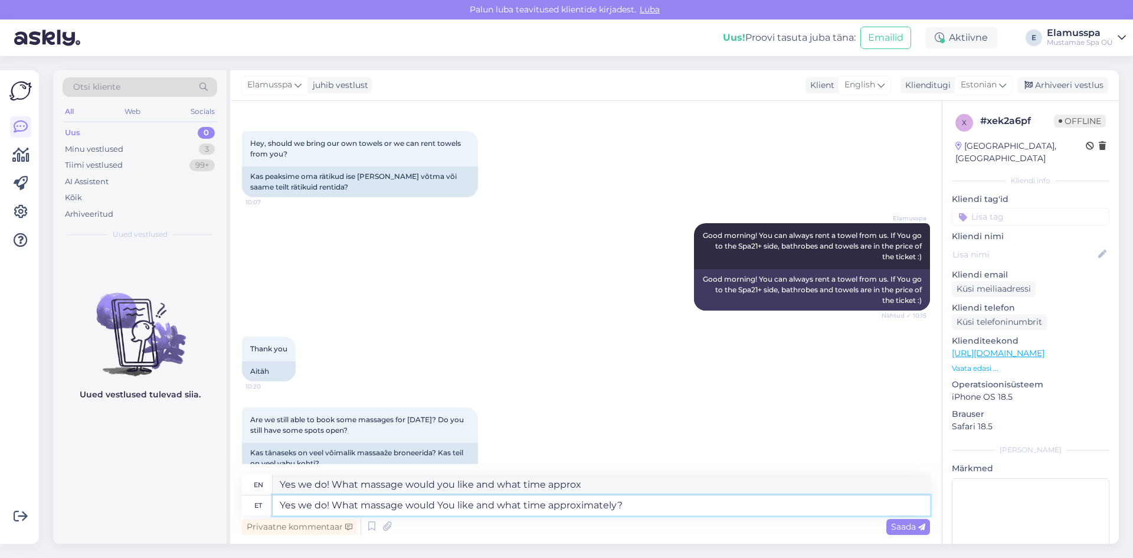
type textarea "Yes we do! What massage would you like and what time approximately?"
type textarea "Yes we do! What massage would You like and what time approximately?"
click at [892, 526] on span "Saada" at bounding box center [908, 526] width 34 height 11
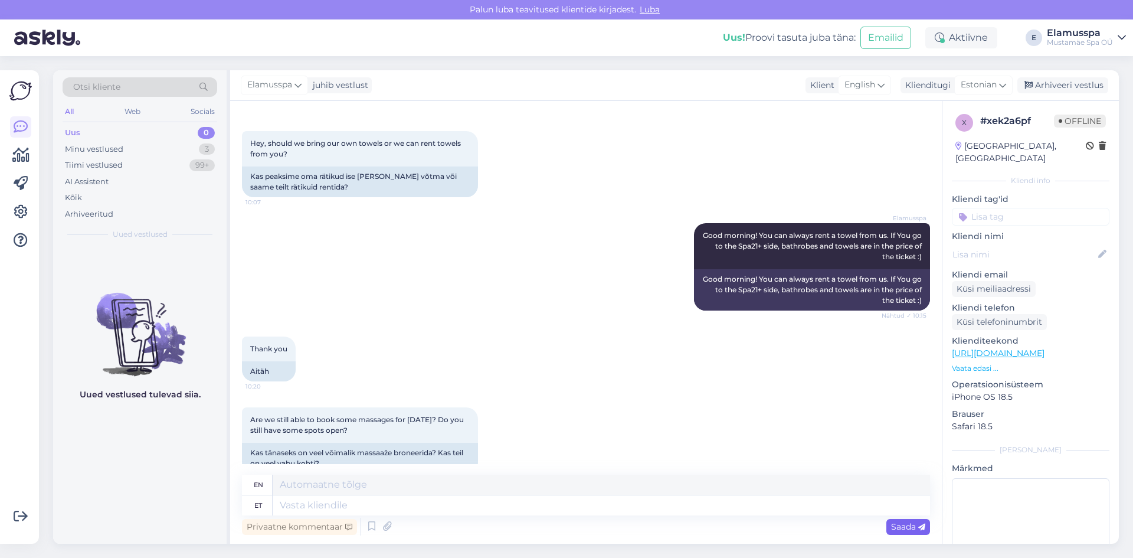
scroll to position [251, 0]
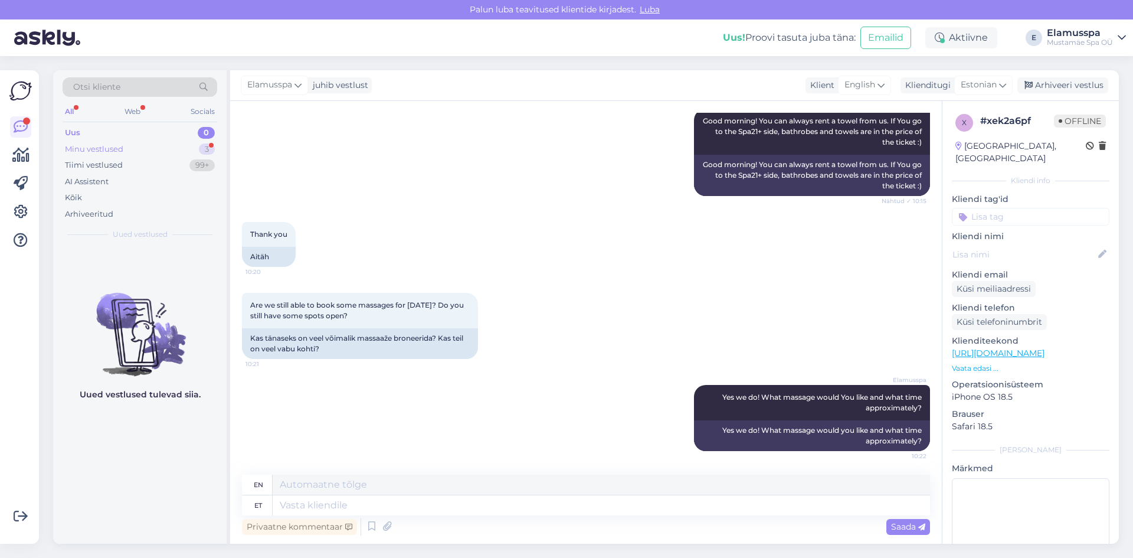
click at [152, 152] on div "Minu vestlused 3" at bounding box center [140, 149] width 155 height 17
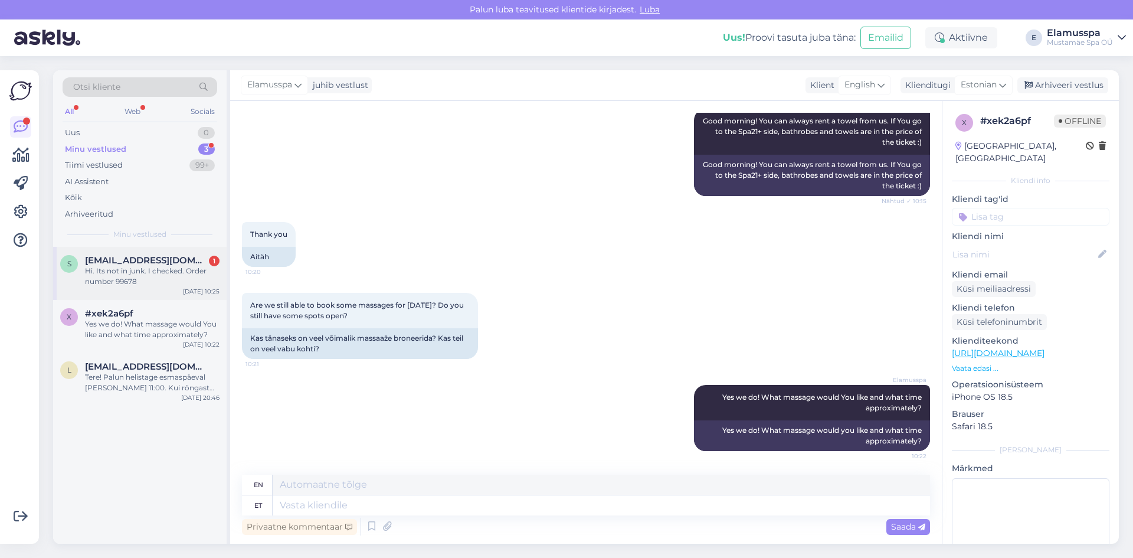
click at [140, 257] on span "[EMAIL_ADDRESS][DOMAIN_NAME]" at bounding box center [146, 260] width 123 height 11
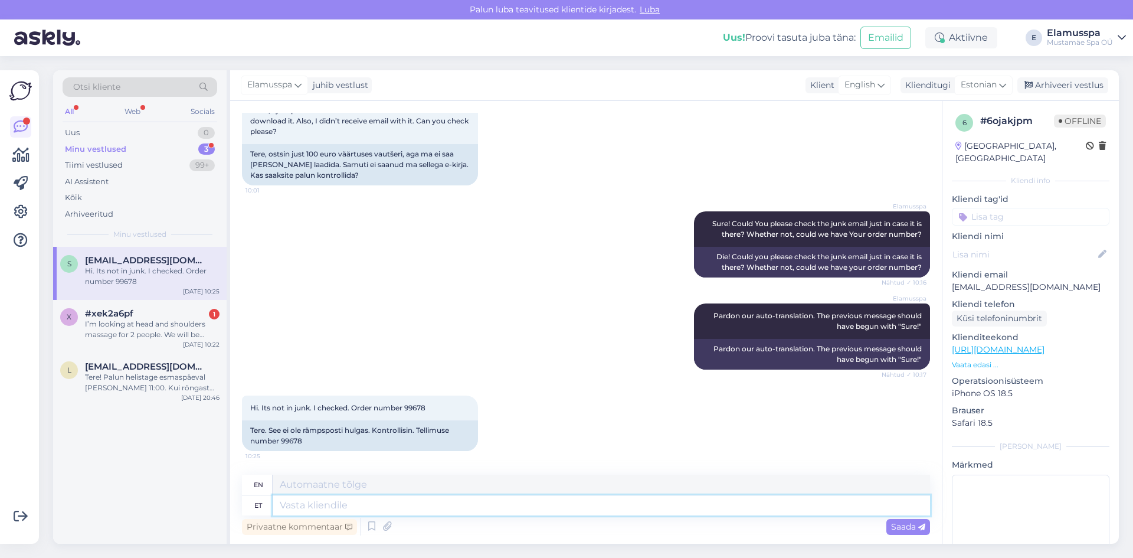
click at [317, 509] on textarea at bounding box center [601, 505] width 657 height 20
type textarea "W"
type textarea "a"
type textarea "Alright,"
type textarea "Okay"
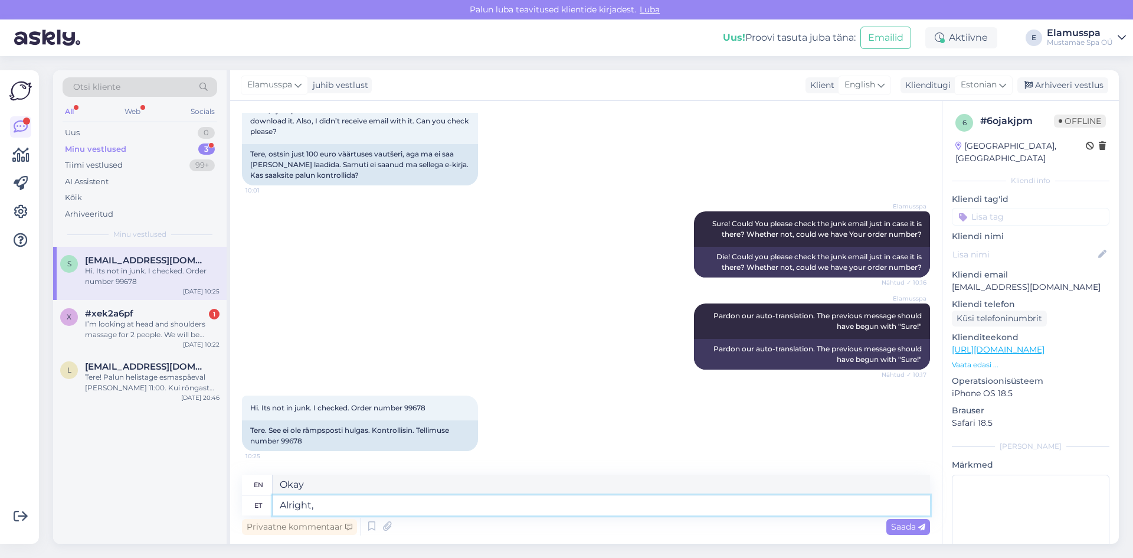
type textarea "Alright, w"
type textarea "Okay,"
type textarea "Alright, we"
type textarea "Okay, we"
type textarea "Alright, we can"
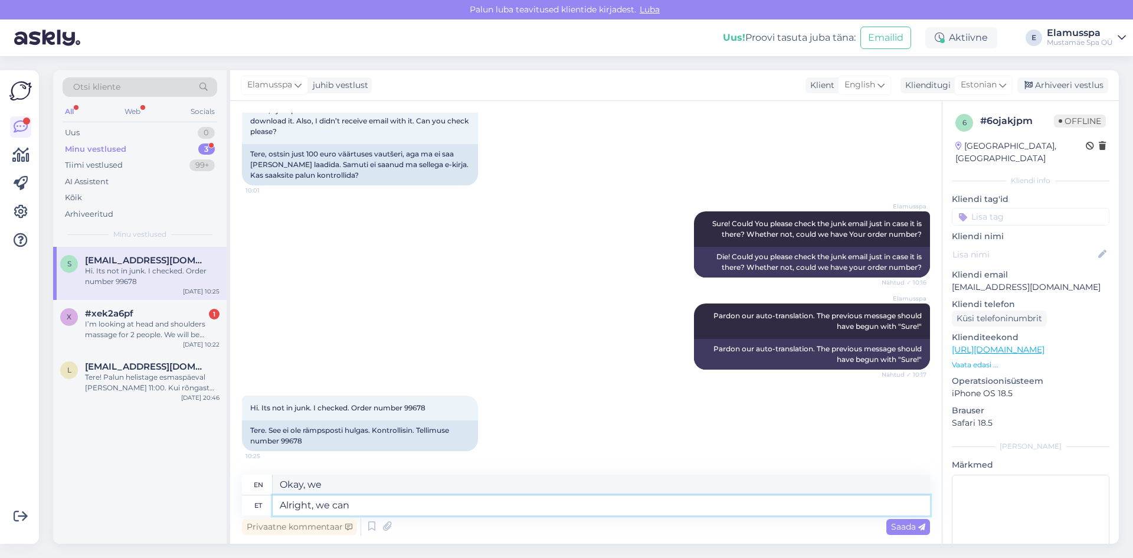
type textarea "Okay, we can"
type textarea "Alright, we can see"
type textarea "Okay, we can see."
type textarea "Alright, we can see the"
type textarea "Okay, we can see the"
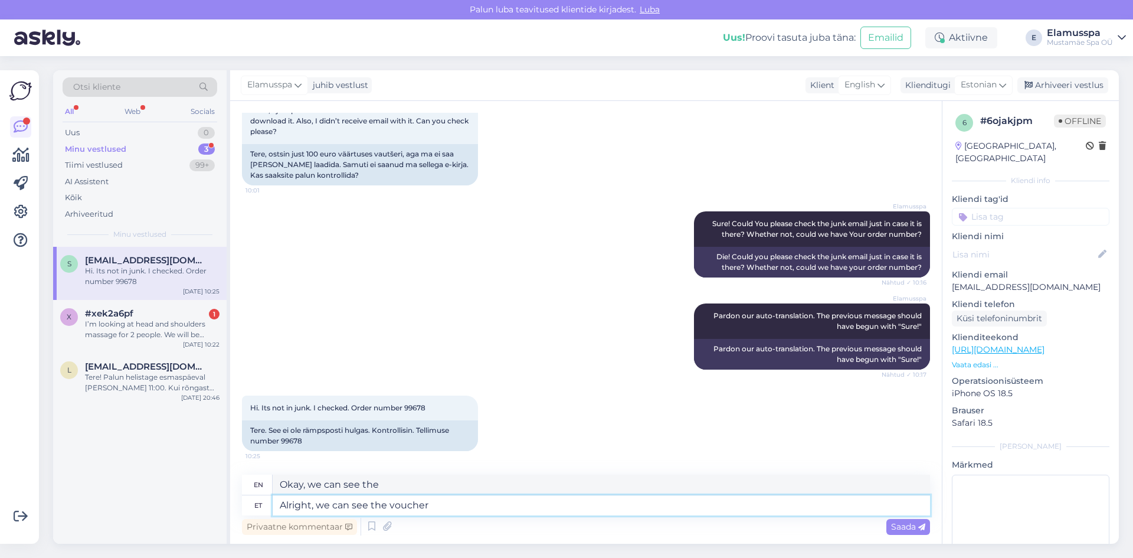
type textarea "Alright, we can see the voucher"
type textarea "Alright, we can see the voucher is"
type textarea "Alright, we can see the voucher is ready"
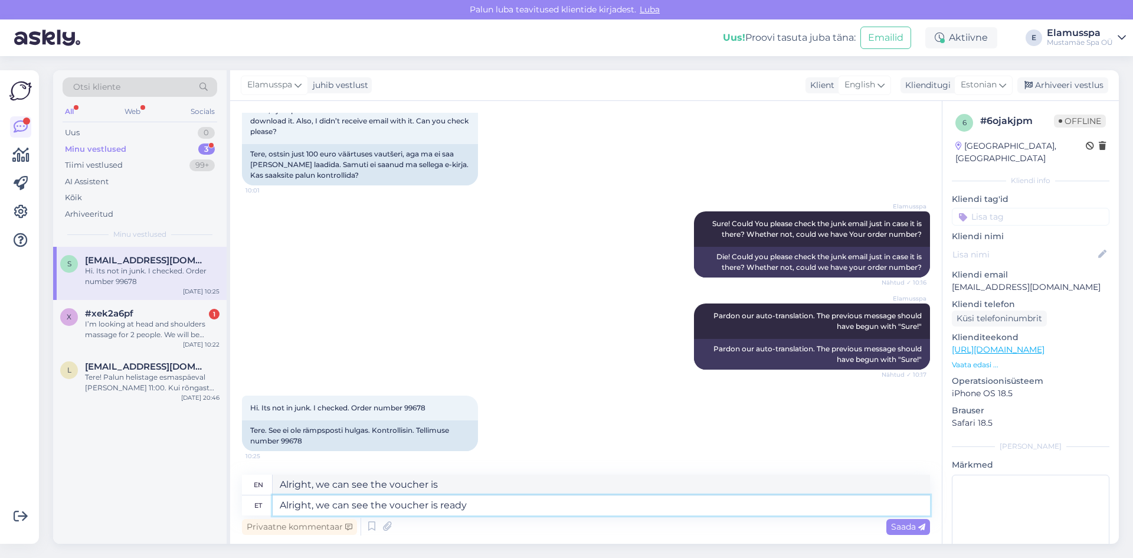
type textarea "Alright, we can see the voucher is ready"
type textarea "Alright, we can see the voucher is ready."
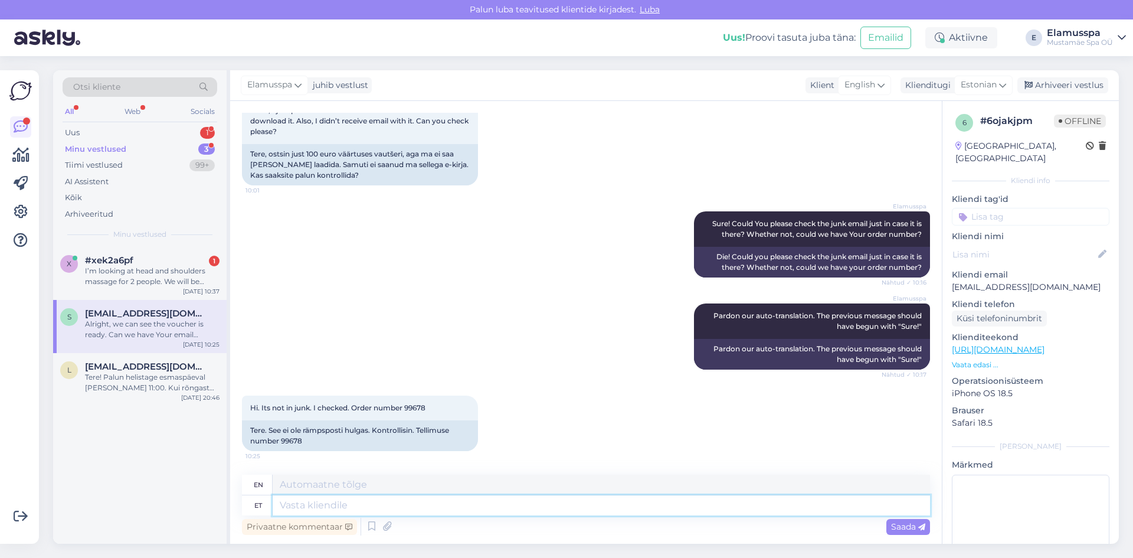
scroll to position [169, 0]
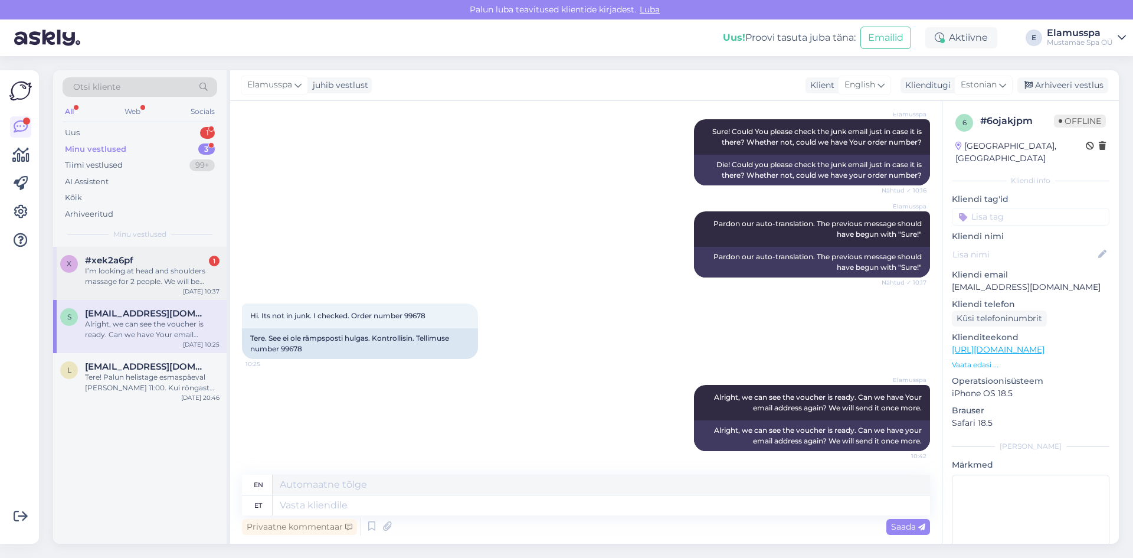
click at [111, 266] on div "I’m looking at head and shoulders massage for 2 people. We will be there around…" at bounding box center [152, 276] width 135 height 21
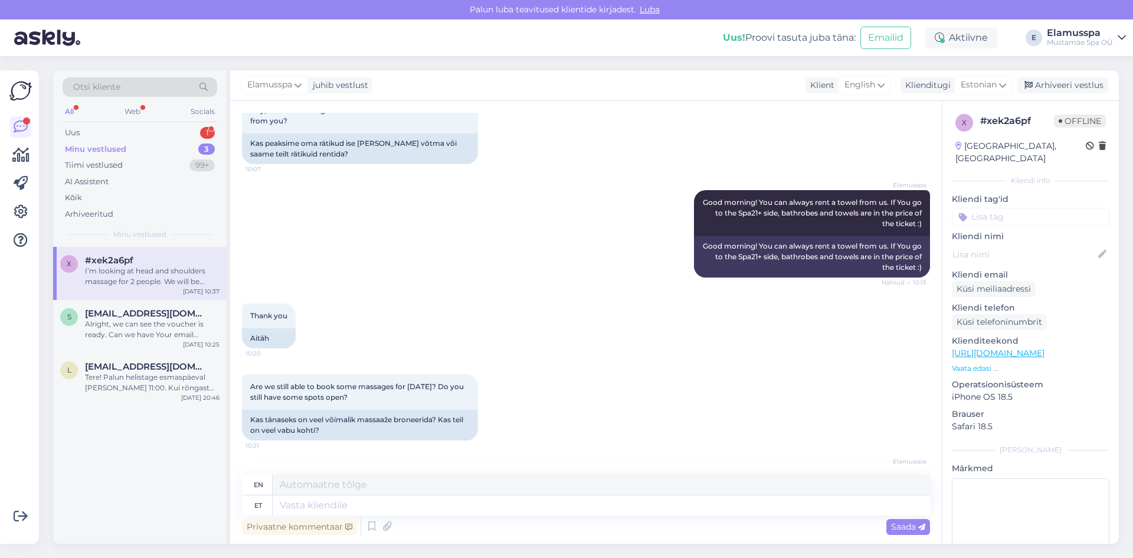
scroll to position [343, 0]
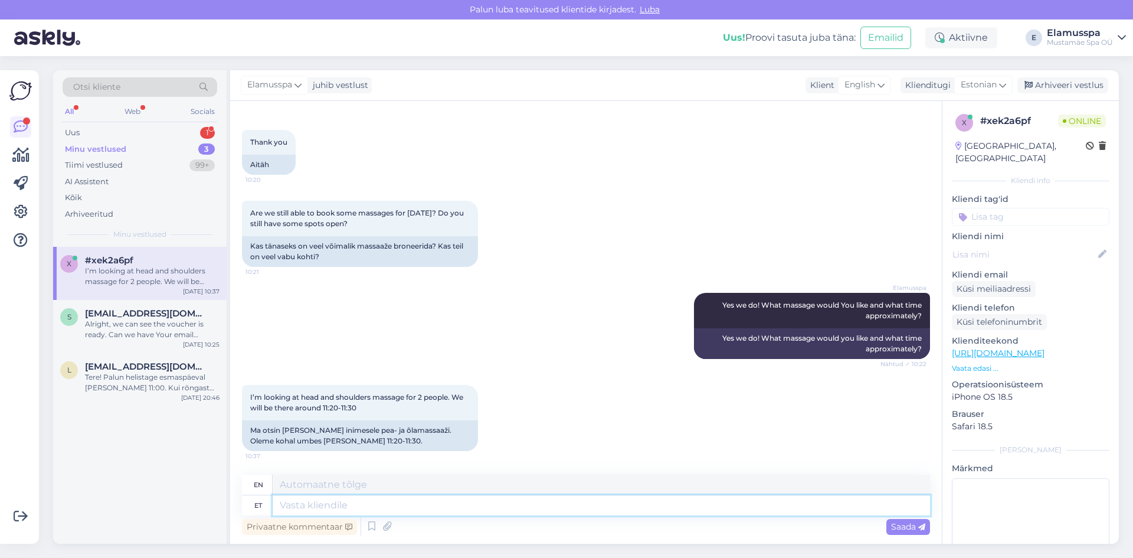
click at [322, 510] on textarea at bounding box center [601, 505] width 657 height 20
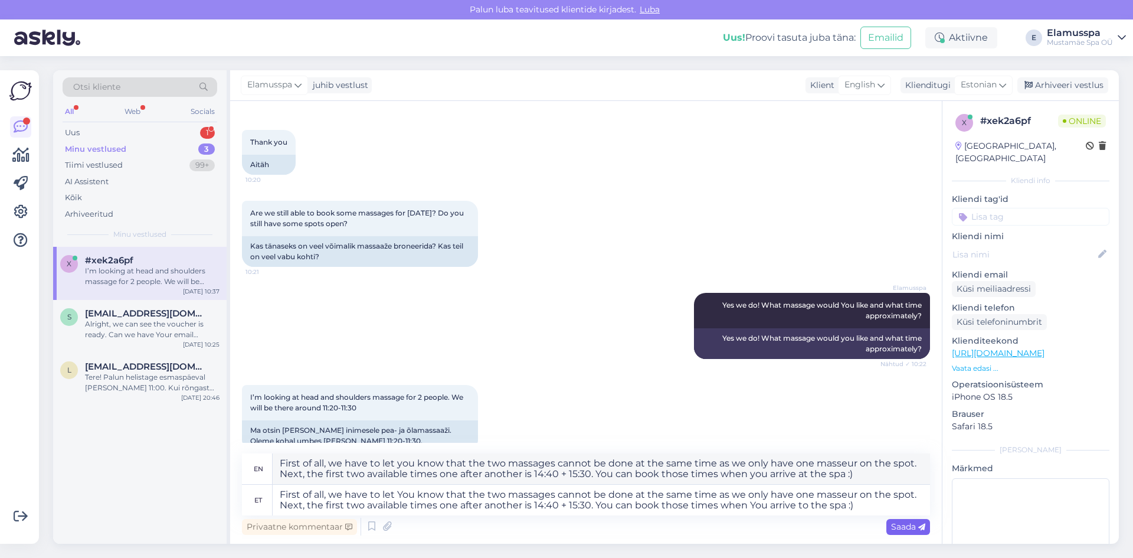
click at [921, 532] on div "Saada" at bounding box center [908, 527] width 44 height 16
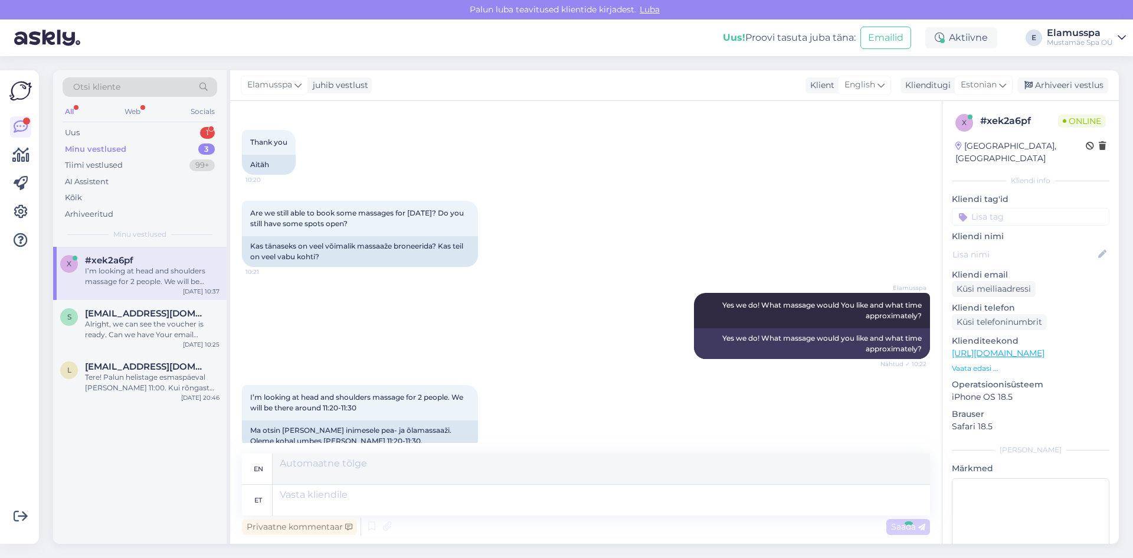
scroll to position [499, 0]
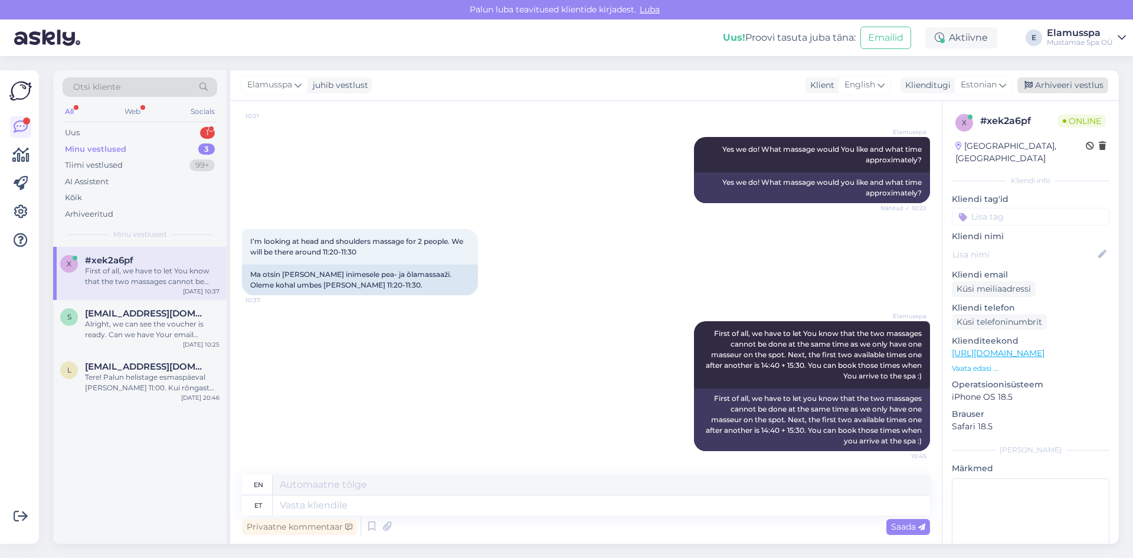
click at [1077, 81] on div "Arhiveeri vestlus" at bounding box center [1062, 85] width 91 height 16
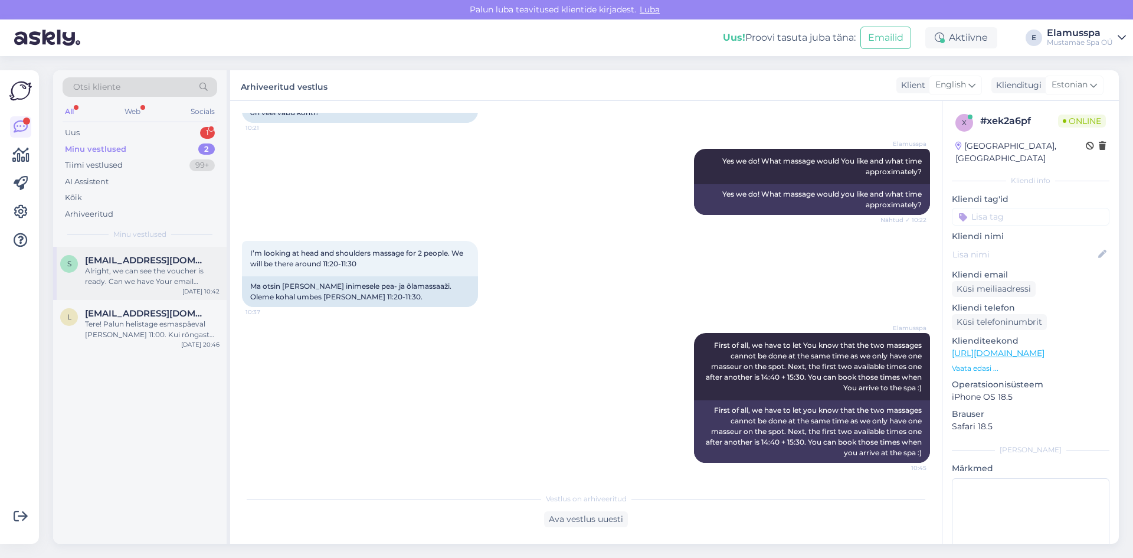
click at [137, 274] on div "Alright, we can see the voucher is ready. Can we have Your email address again?…" at bounding box center [152, 276] width 135 height 21
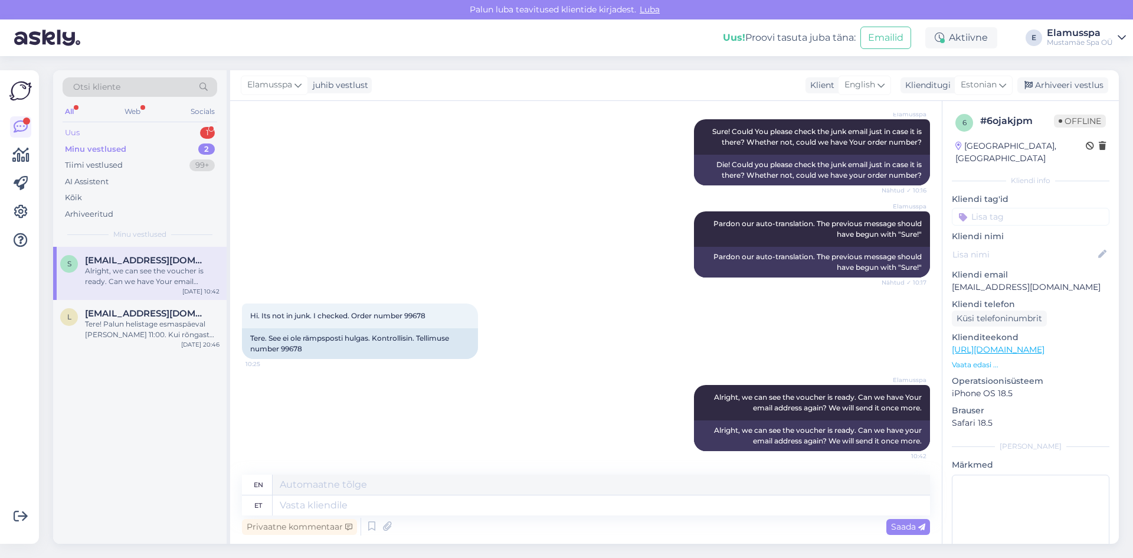
click at [119, 137] on div "Uus 1" at bounding box center [140, 133] width 155 height 17
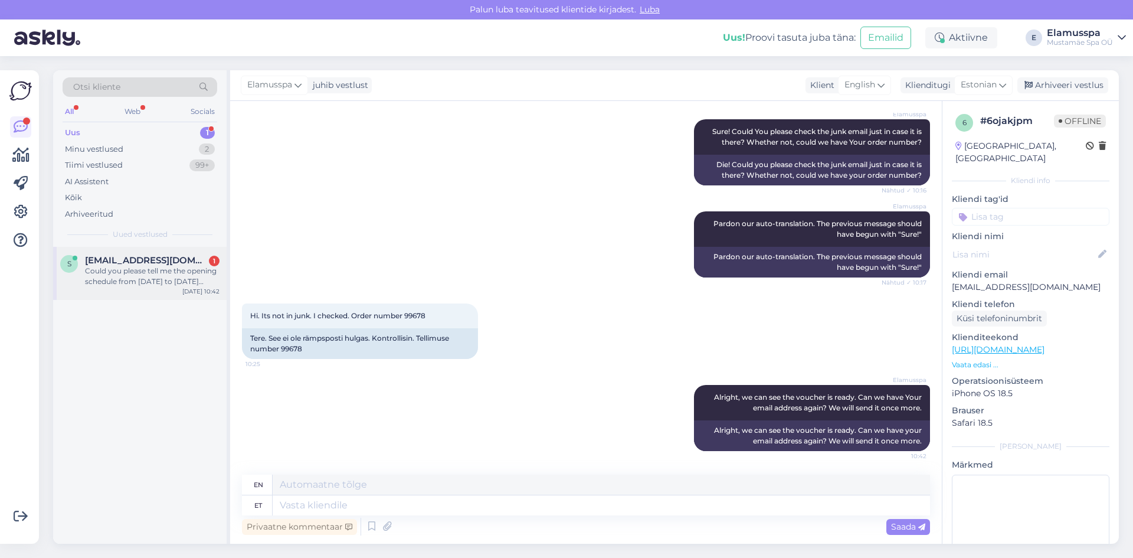
click at [116, 249] on div "s [EMAIL_ADDRESS][DOMAIN_NAME] 1 Could you please tell me the opening schedule …" at bounding box center [139, 273] width 173 height 53
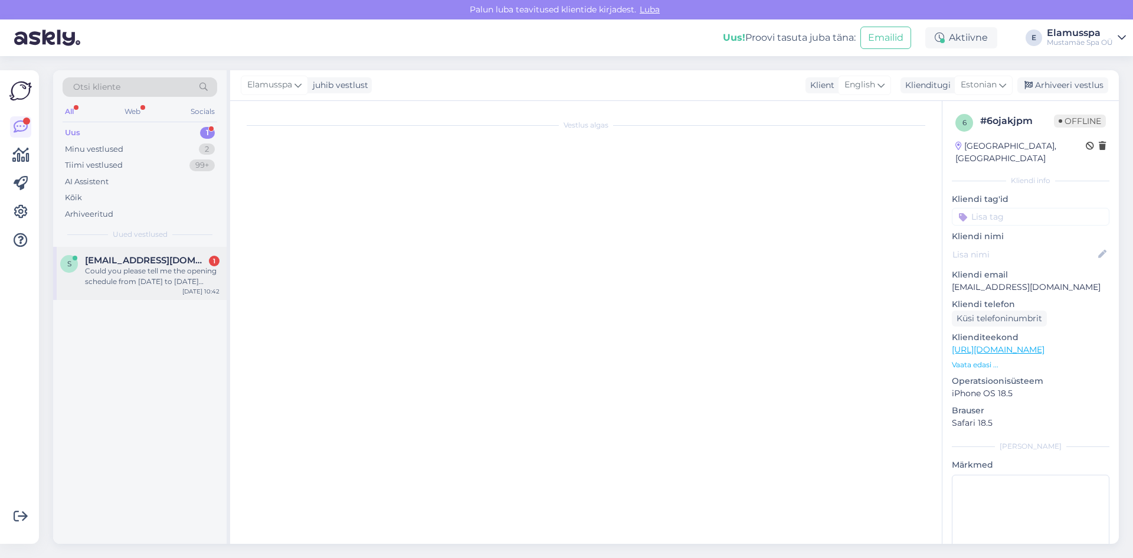
scroll to position [0, 0]
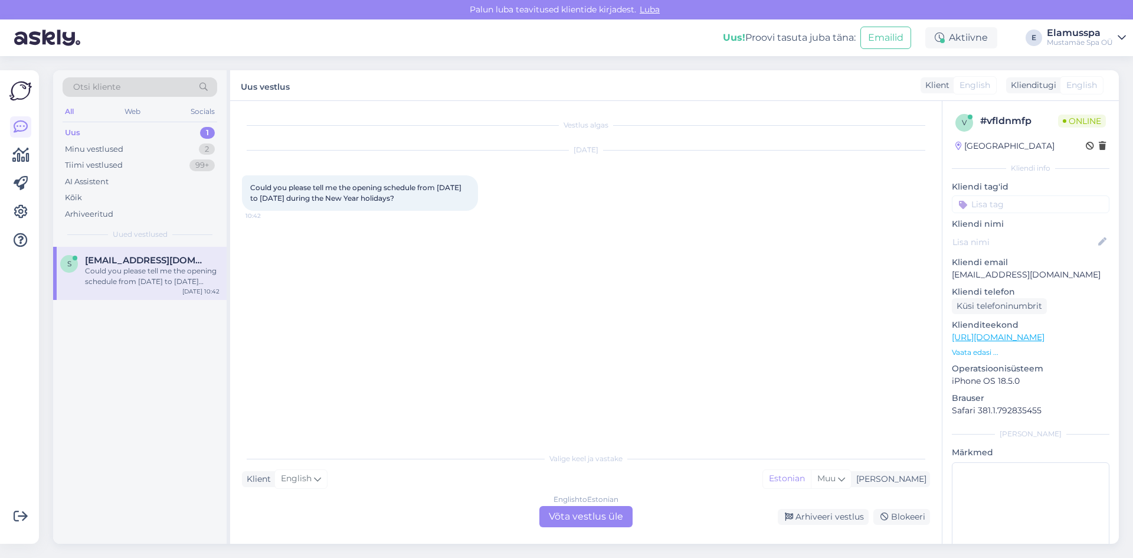
click at [545, 513] on div "English to Estonian Võta vestlus üle" at bounding box center [585, 516] width 93 height 21
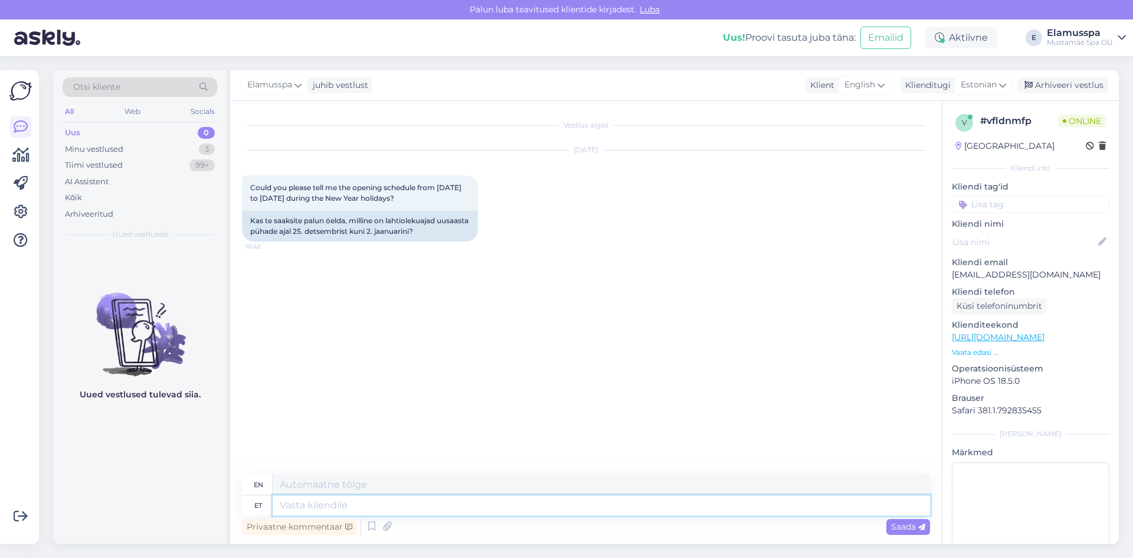
click at [444, 506] on textarea at bounding box center [601, 505] width 657 height 20
click at [297, 87] on icon at bounding box center [297, 84] width 7 height 13
click at [300, 173] on div "[PERSON_NAME]" at bounding box center [306, 167] width 101 height 14
click at [300, 86] on icon at bounding box center [297, 84] width 7 height 13
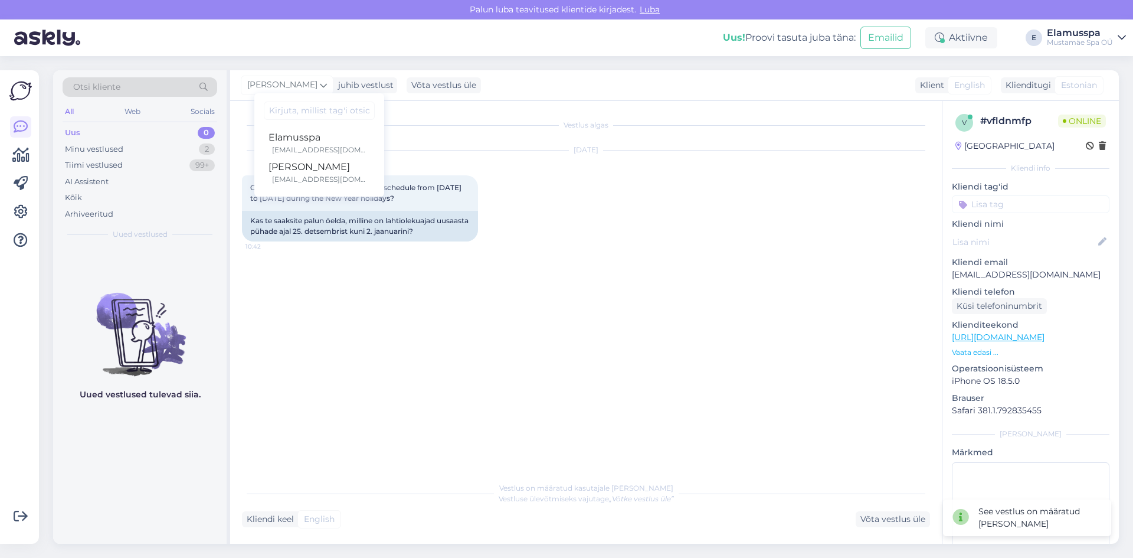
click at [751, 303] on div "Vestlus algas [DATE] Could you please tell me the opening schedule from [DATE] …" at bounding box center [591, 289] width 699 height 352
click at [174, 155] on div "Minu vestlused 2" at bounding box center [140, 149] width 155 height 17
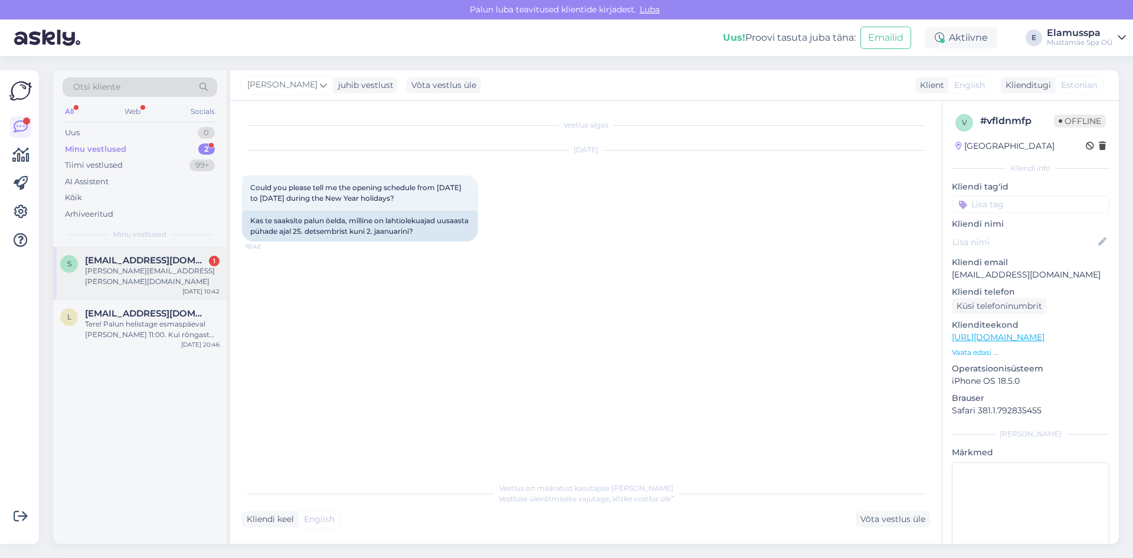
drag, startPoint x: 165, startPoint y: 270, endPoint x: 160, endPoint y: 280, distance: 11.1
click at [164, 270] on div "[PERSON_NAME][EMAIL_ADDRESS][PERSON_NAME][DOMAIN_NAME]" at bounding box center [152, 276] width 135 height 21
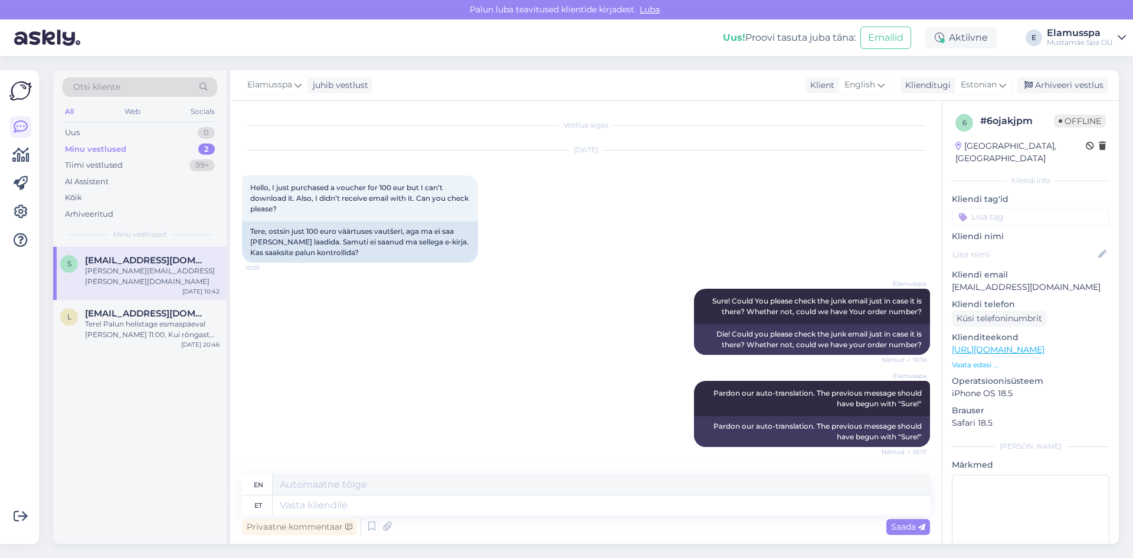
scroll to position [240, 0]
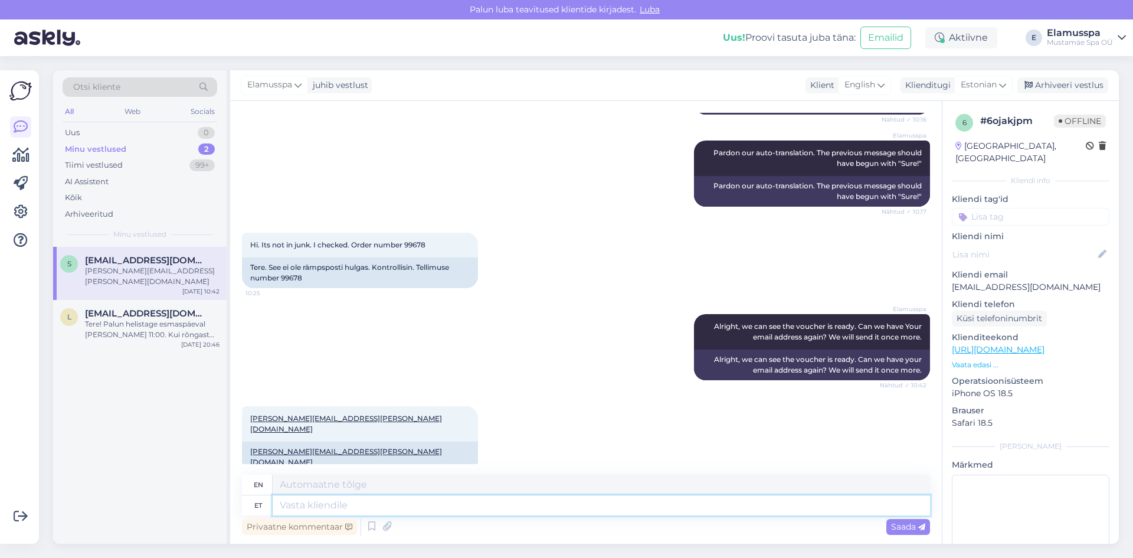
click at [294, 507] on textarea at bounding box center [601, 505] width 657 height 20
click at [431, 503] on textarea at bounding box center [601, 505] width 657 height 20
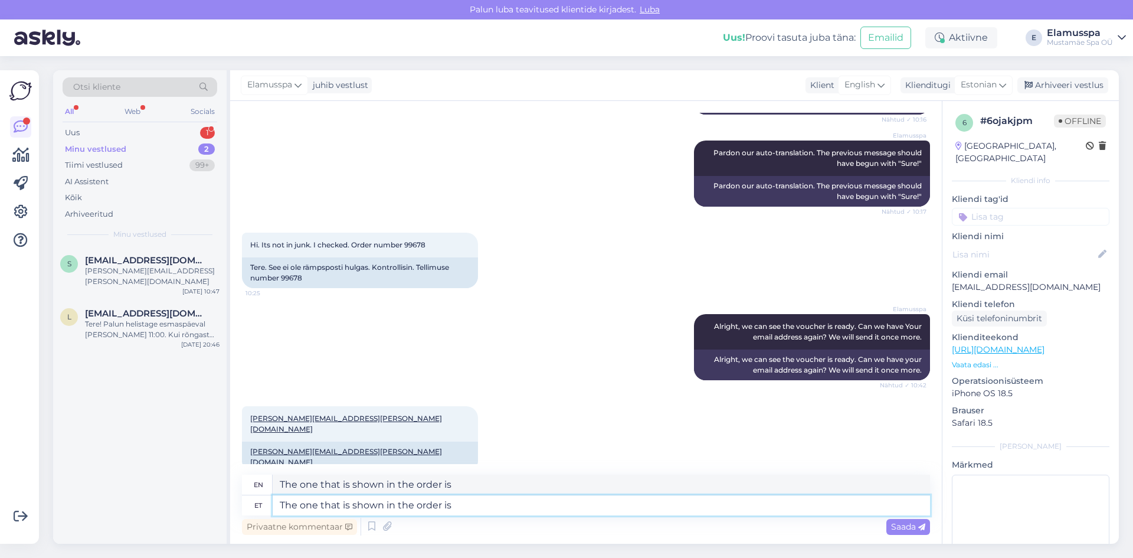
paste textarea "[EMAIL_ADDRESS][DOMAIN_NAME]"
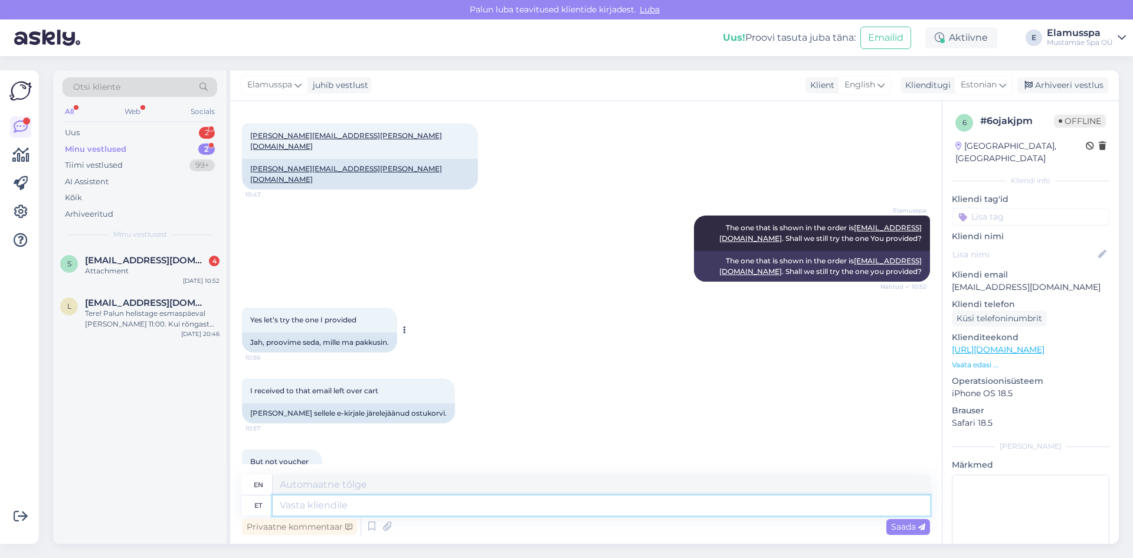
scroll to position [442, 0]
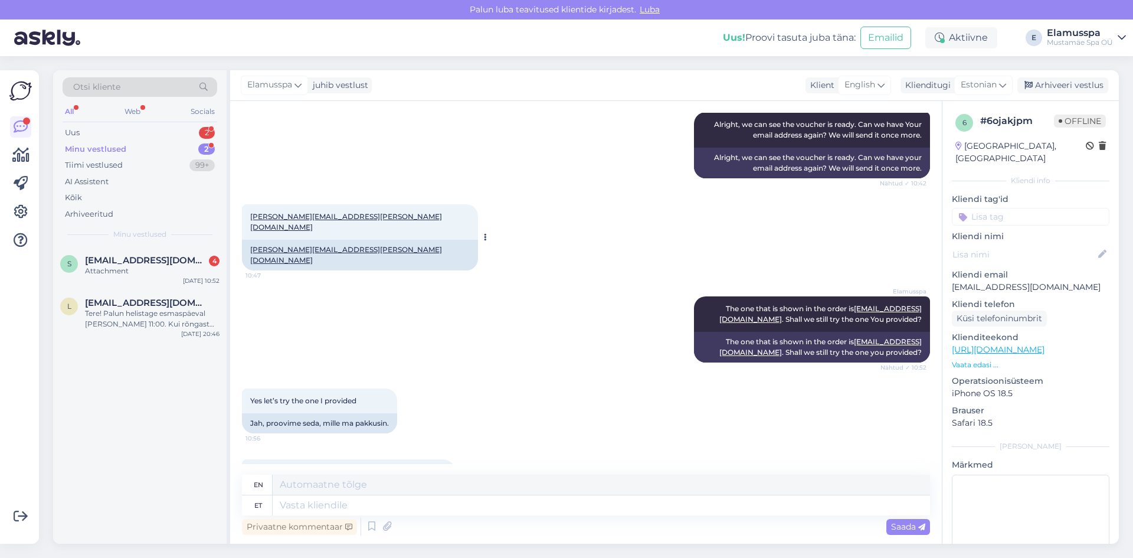
drag, startPoint x: 306, startPoint y: 217, endPoint x: 258, endPoint y: 225, distance: 48.5
click at [258, 225] on div "[PERSON_NAME][EMAIL_ADDRESS][PERSON_NAME][DOMAIN_NAME] 10:47" at bounding box center [360, 221] width 236 height 35
drag, startPoint x: 250, startPoint y: 216, endPoint x: 354, endPoint y: 216, distance: 104.4
click at [354, 216] on div "[PERSON_NAME][EMAIL_ADDRESS][PERSON_NAME][DOMAIN_NAME] 10:47" at bounding box center [360, 221] width 236 height 35
copy link "[PERSON_NAME][EMAIL_ADDRESS][PERSON_NAME][DOMAIN_NAME]"
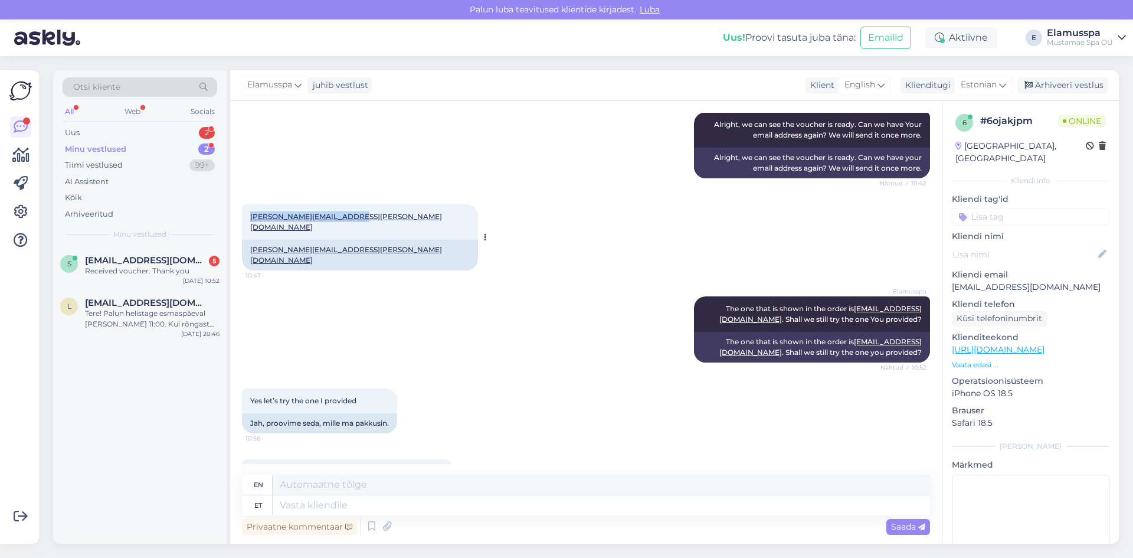
scroll to position [690, 0]
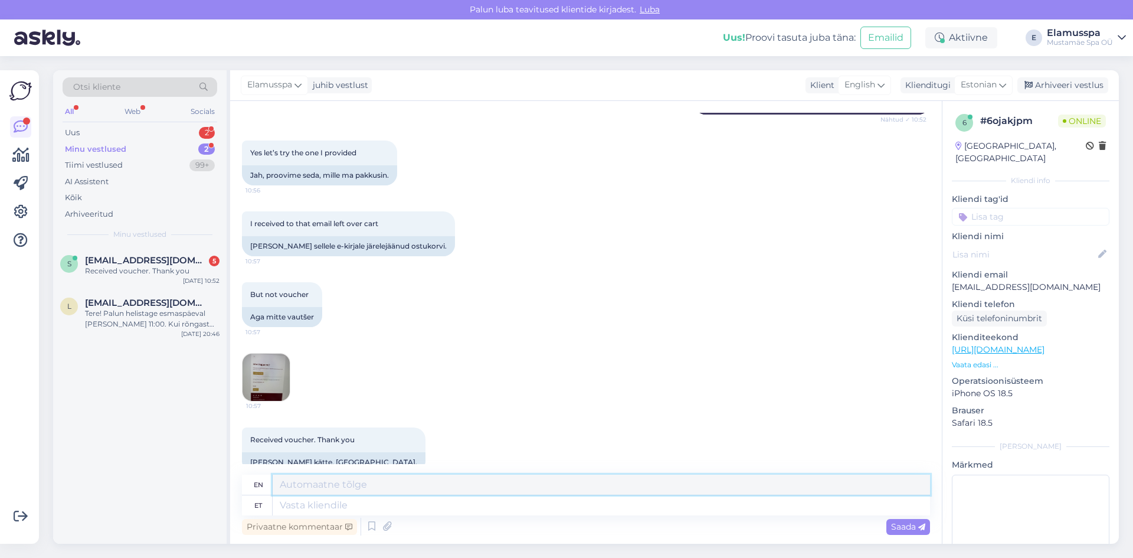
click at [513, 490] on textarea at bounding box center [601, 484] width 657 height 20
click at [497, 495] on textarea at bounding box center [601, 505] width 657 height 20
click at [906, 524] on span "Saada" at bounding box center [908, 526] width 34 height 11
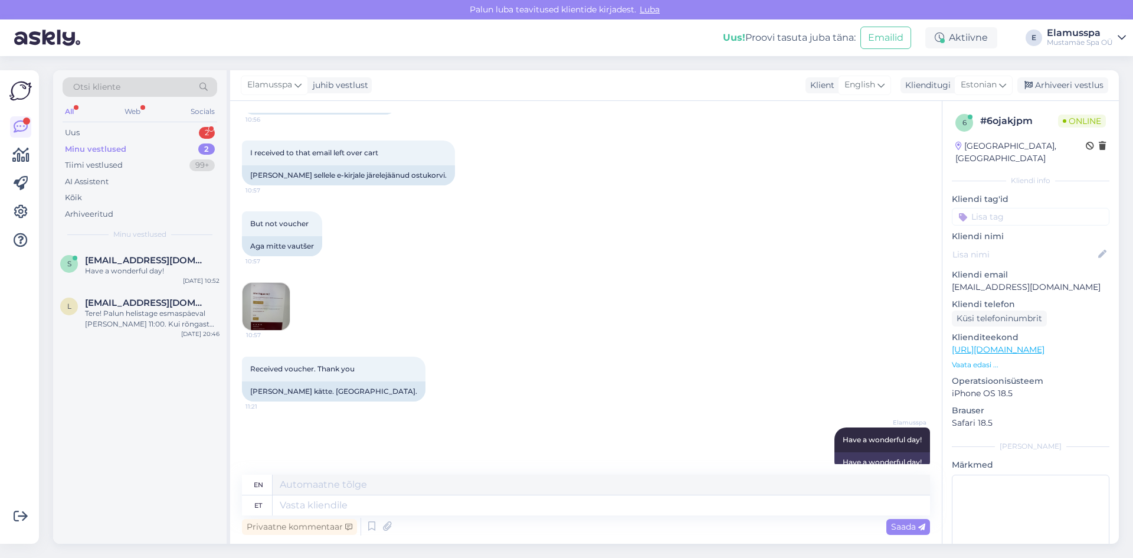
click at [1090, 93] on div "Elamusspa juhib vestlust Elamusspa [EMAIL_ADDRESS][DOMAIN_NAME] [PERSON_NAME] […" at bounding box center [674, 85] width 889 height 31
click at [1069, 89] on div "Arhiveeri vestlus" at bounding box center [1062, 85] width 91 height 16
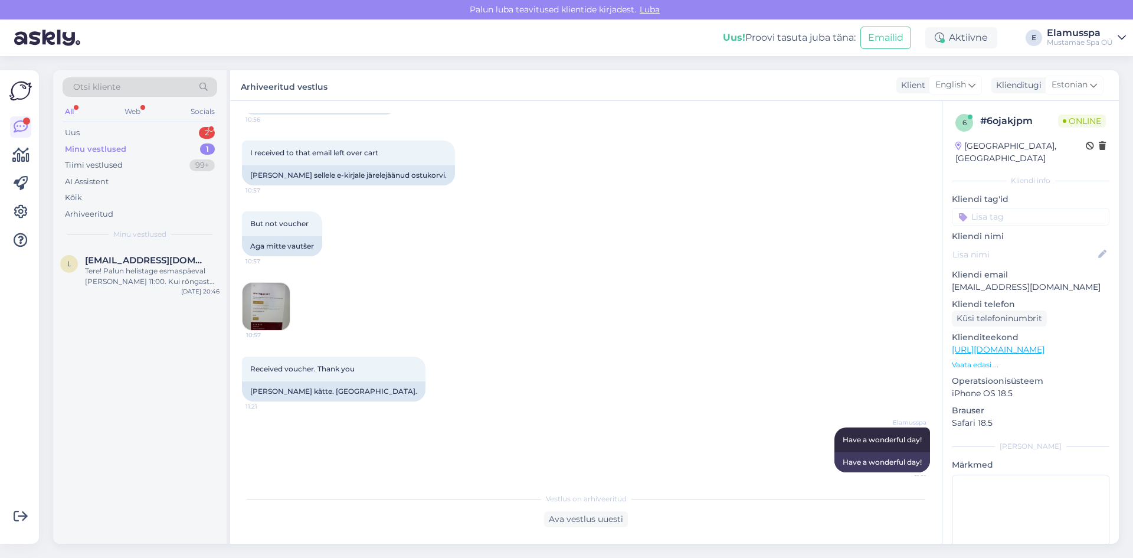
scroll to position [749, 0]
